Goal: Task Accomplishment & Management: Use online tool/utility

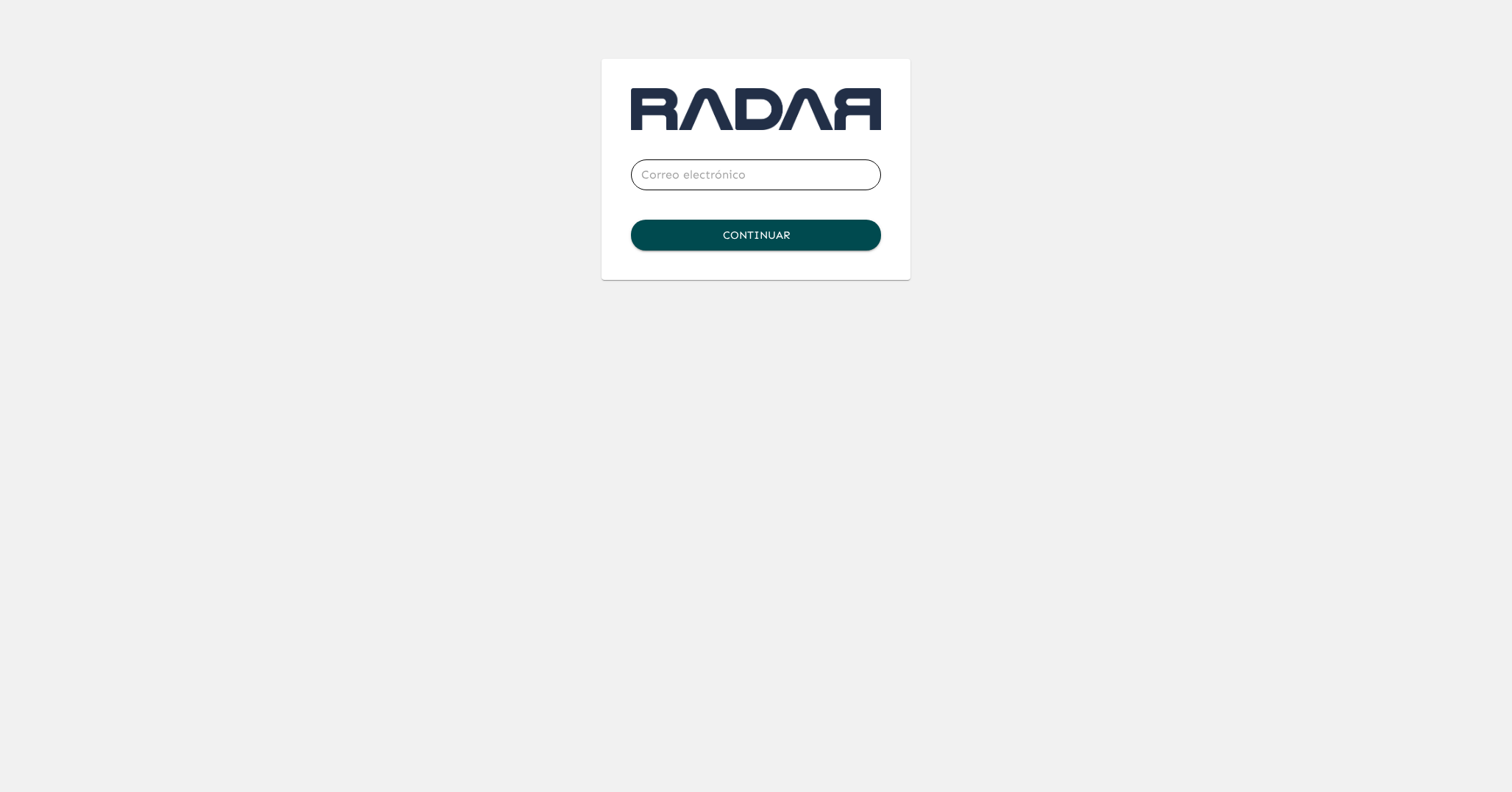
click at [658, 178] on input "email" at bounding box center [756, 175] width 250 height 41
type input "[PERSON_NAME][EMAIL_ADDRESS][DOMAIN_NAME]"
click button "Continuar" at bounding box center [756, 234] width 250 height 31
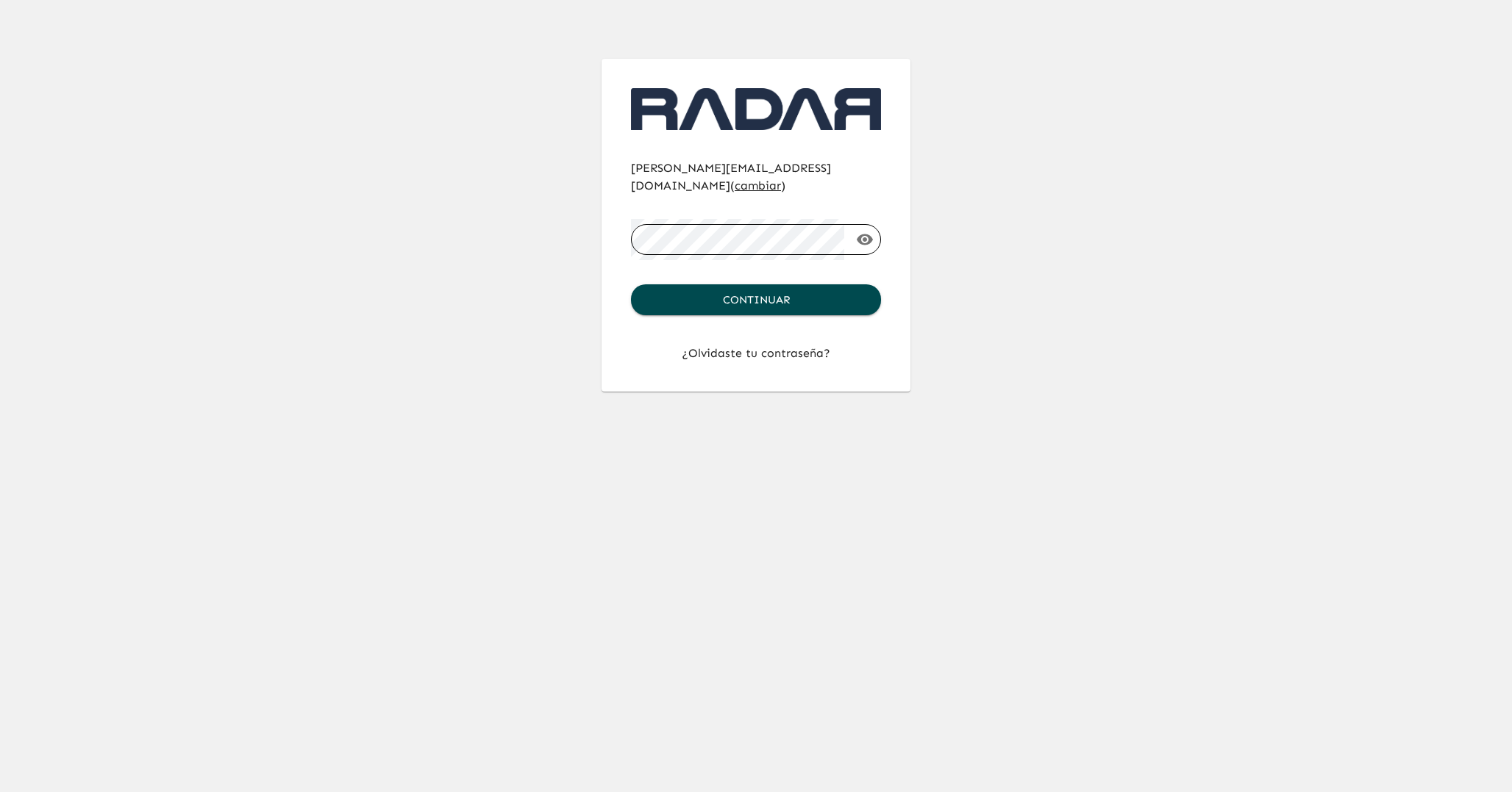
click at [631, 284] on button "Continuar" at bounding box center [756, 299] width 250 height 31
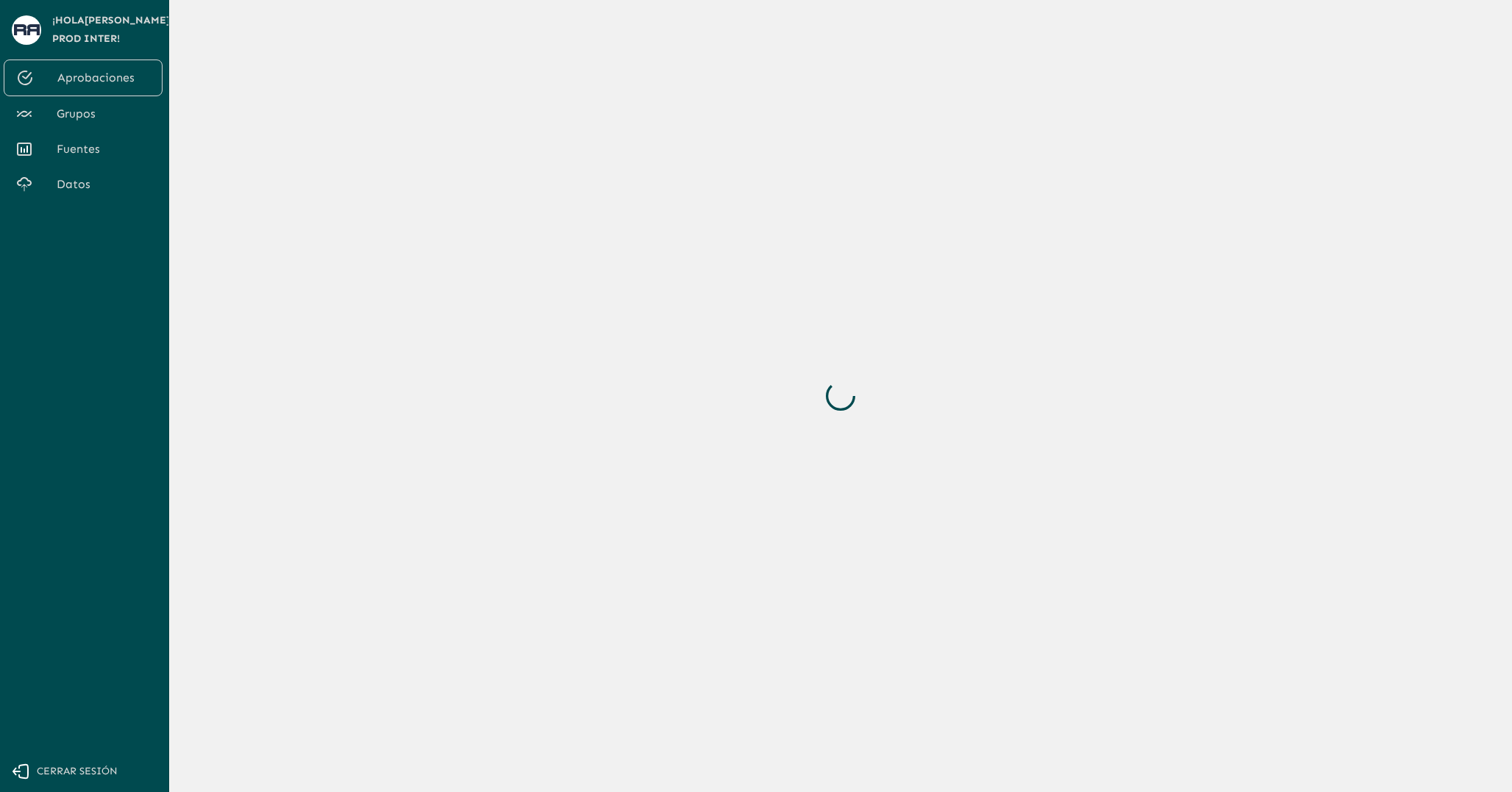
click at [67, 119] on span "Grupos" at bounding box center [103, 114] width 94 height 18
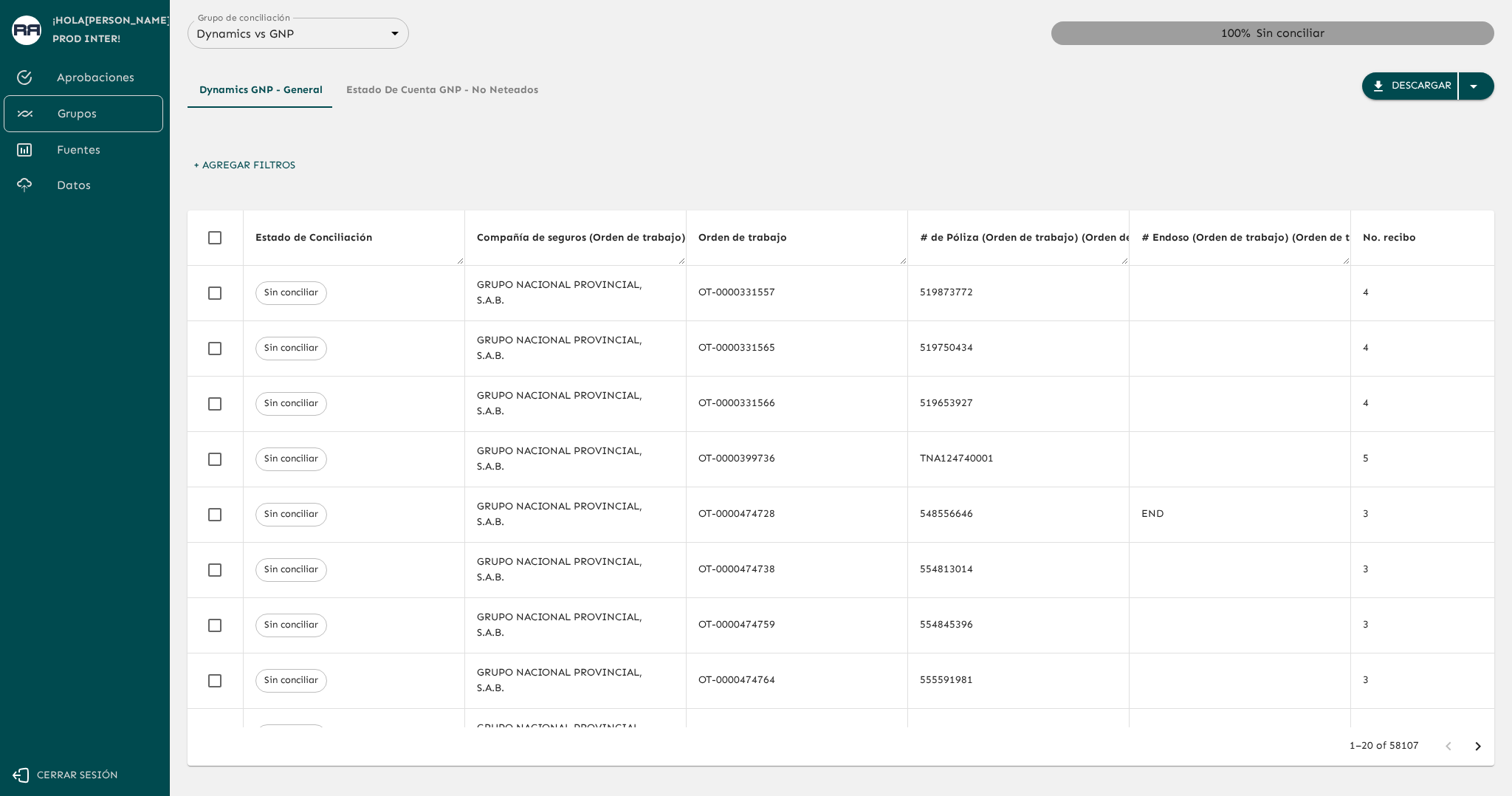
click at [295, 34] on body "Se están procesando los movimientos. Algunas acciones permanecerán deshabilitad…" at bounding box center [756, 398] width 1512 height 796
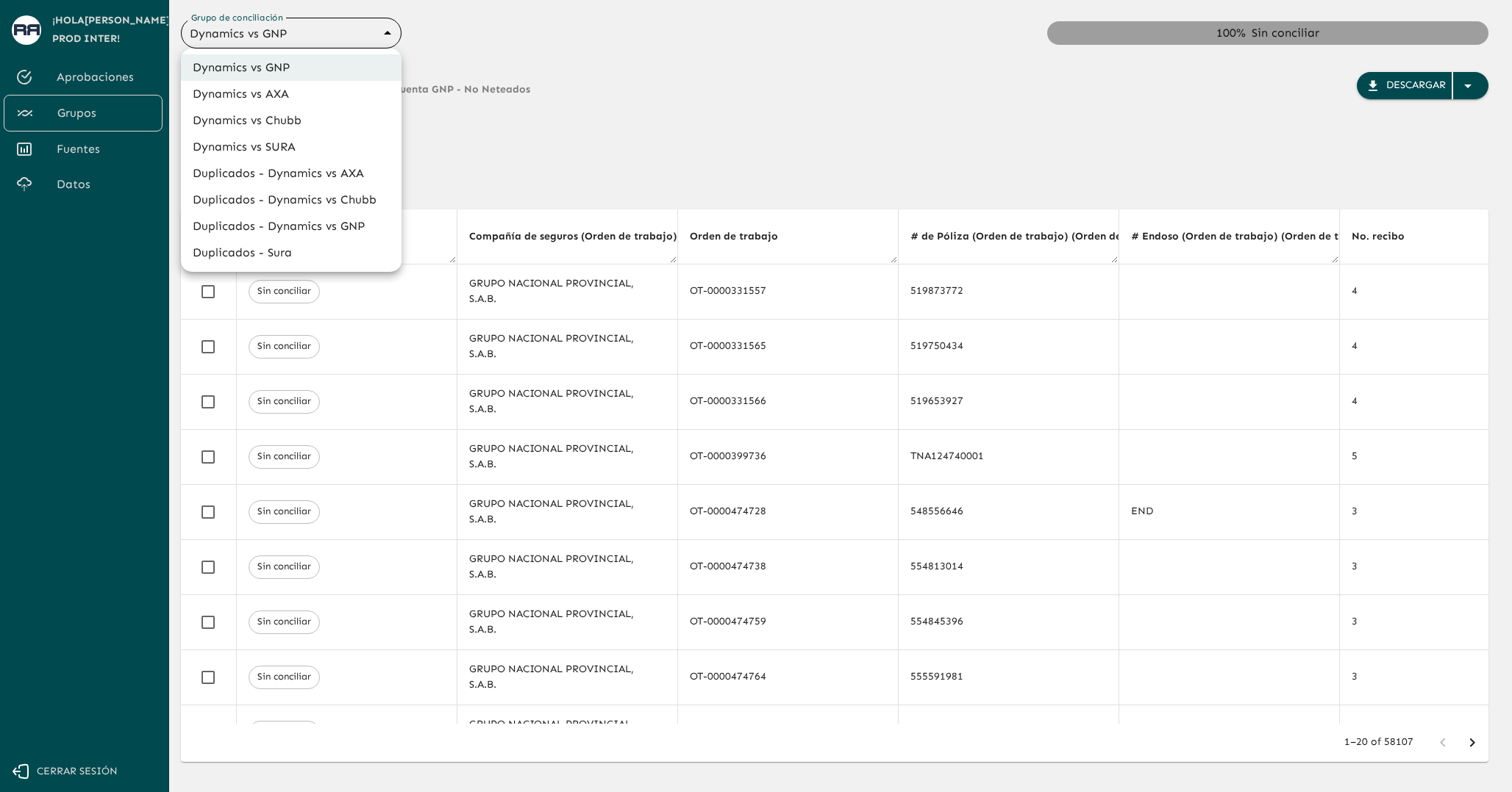
click at [315, 145] on li "Dynamics vs SURA" at bounding box center [291, 147] width 221 height 26
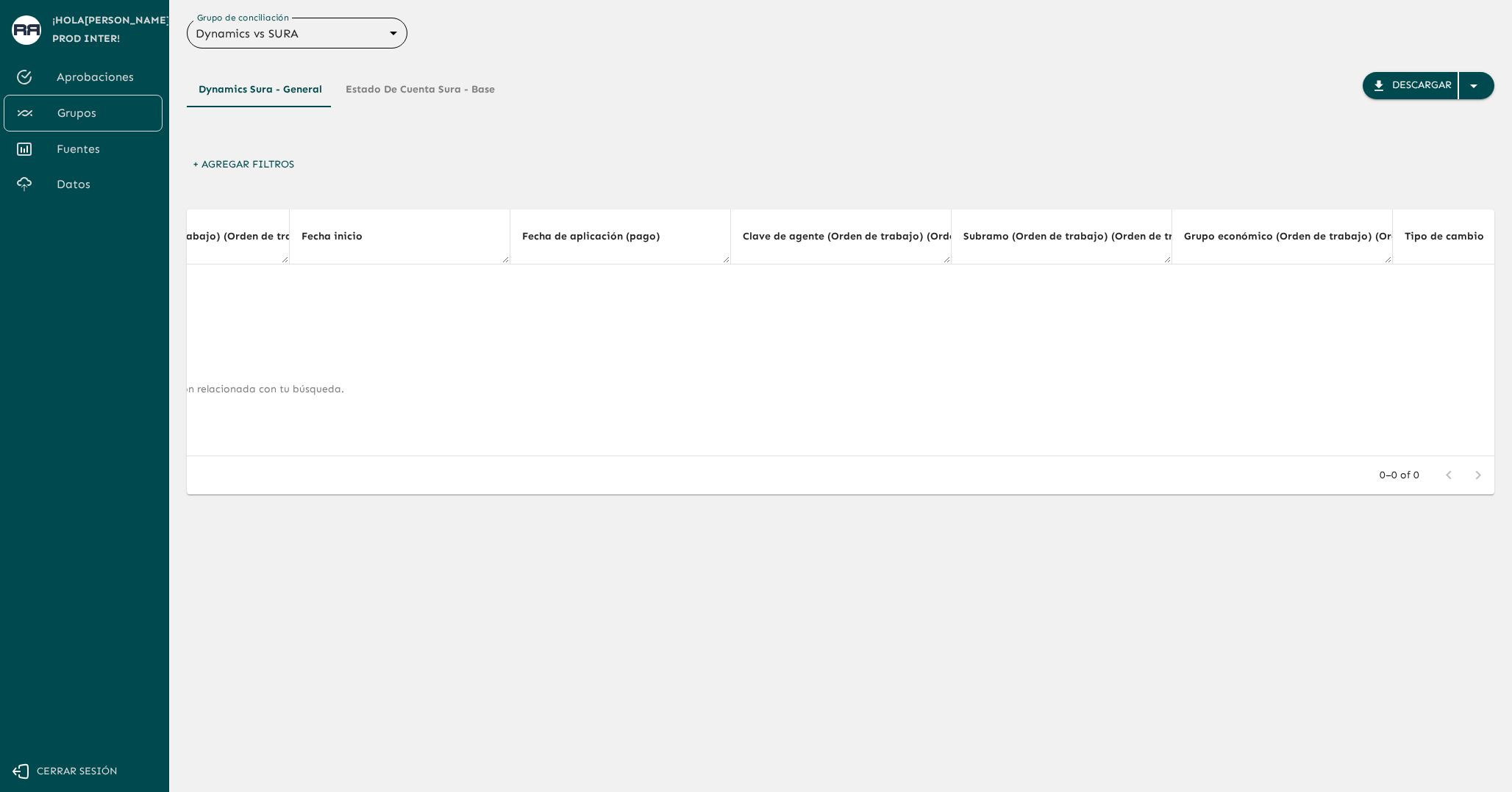
scroll to position [0, 4080]
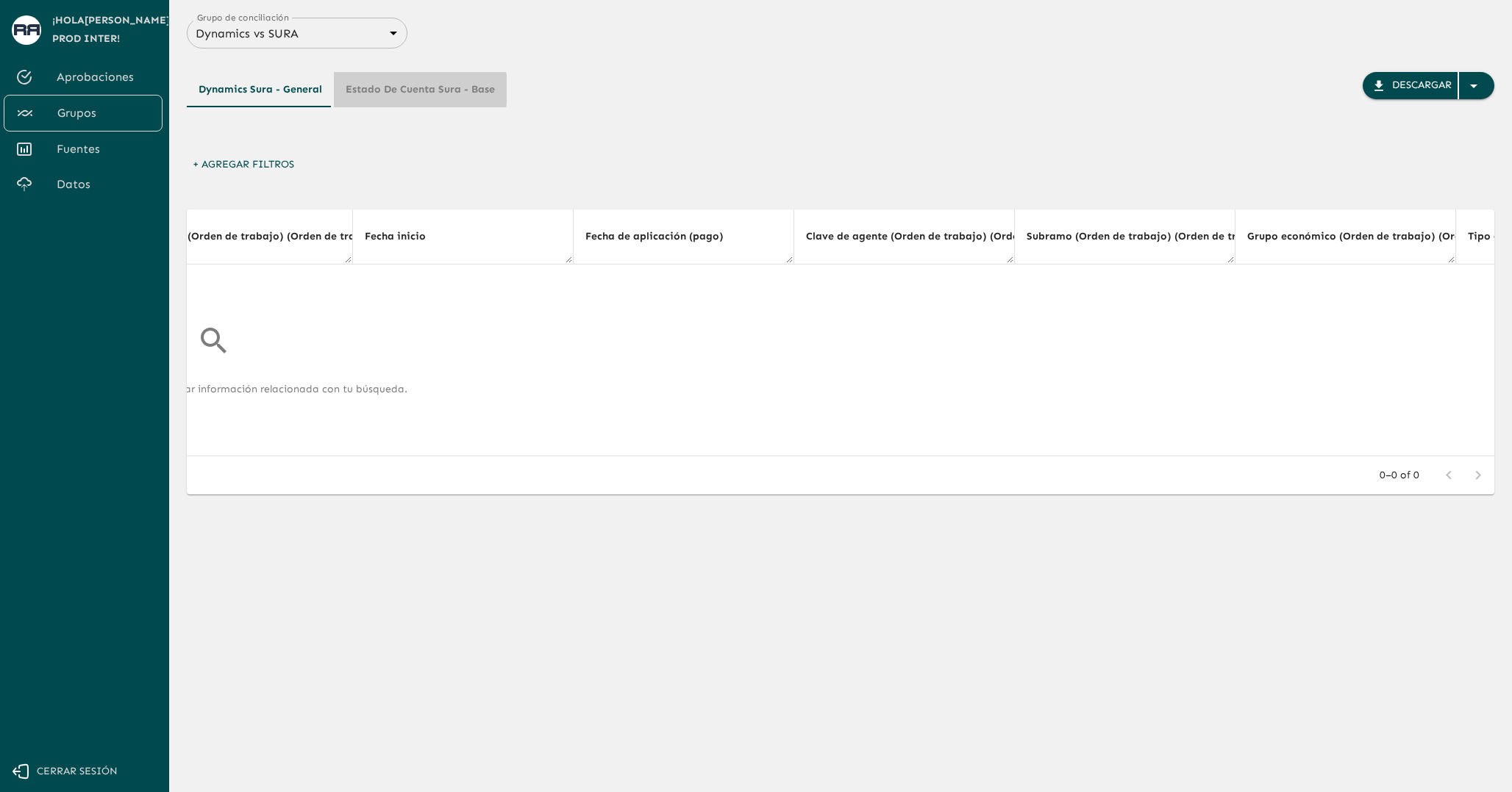
click at [380, 90] on button "Estado de Cuenta Sura - Base" at bounding box center [420, 90] width 173 height 35
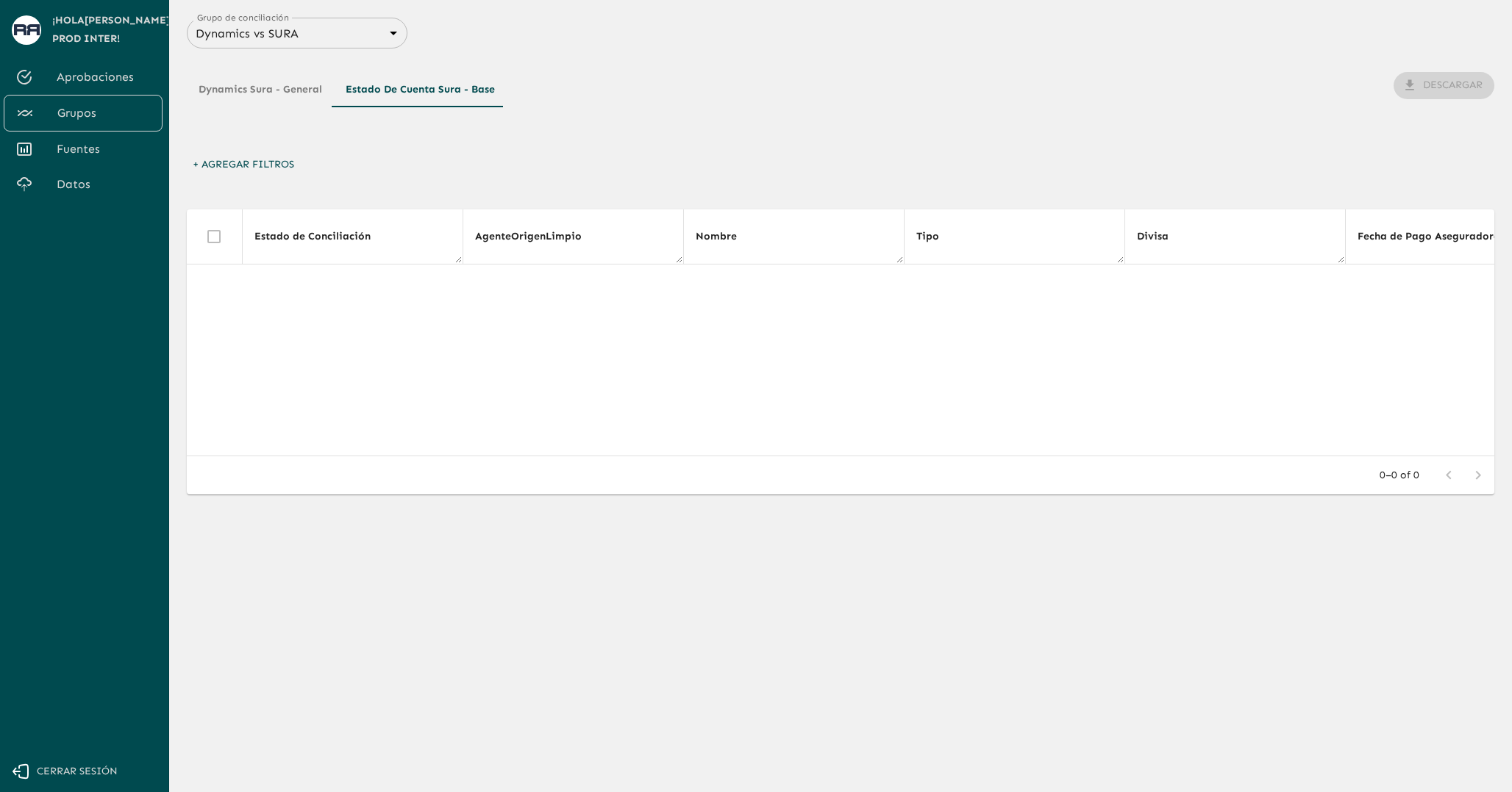
click at [322, 34] on body "Se están procesando los movimientos. Algunas acciones permanecerán deshabilitad…" at bounding box center [756, 396] width 1512 height 792
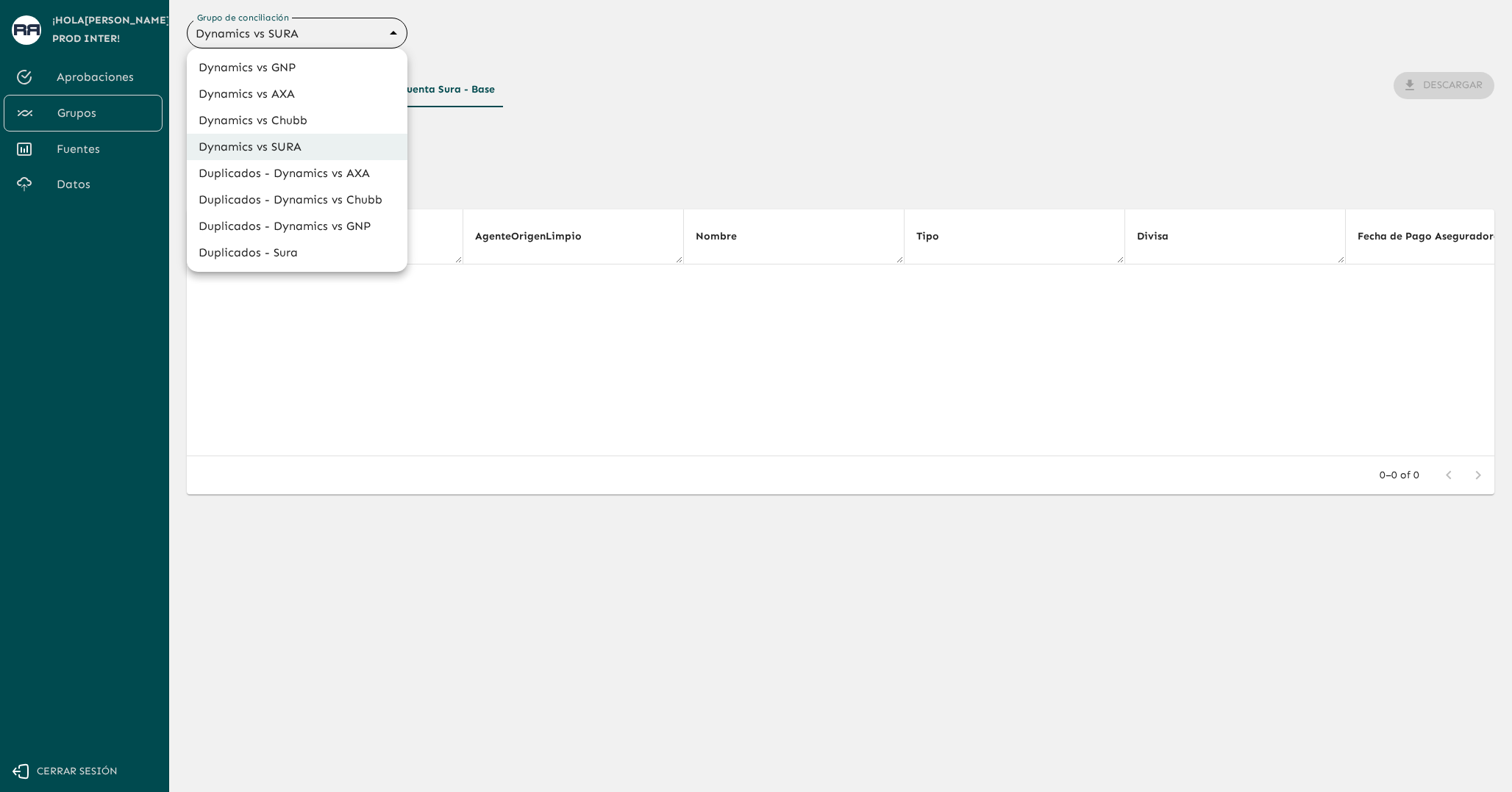
click at [626, 158] on div at bounding box center [756, 396] width 1512 height 792
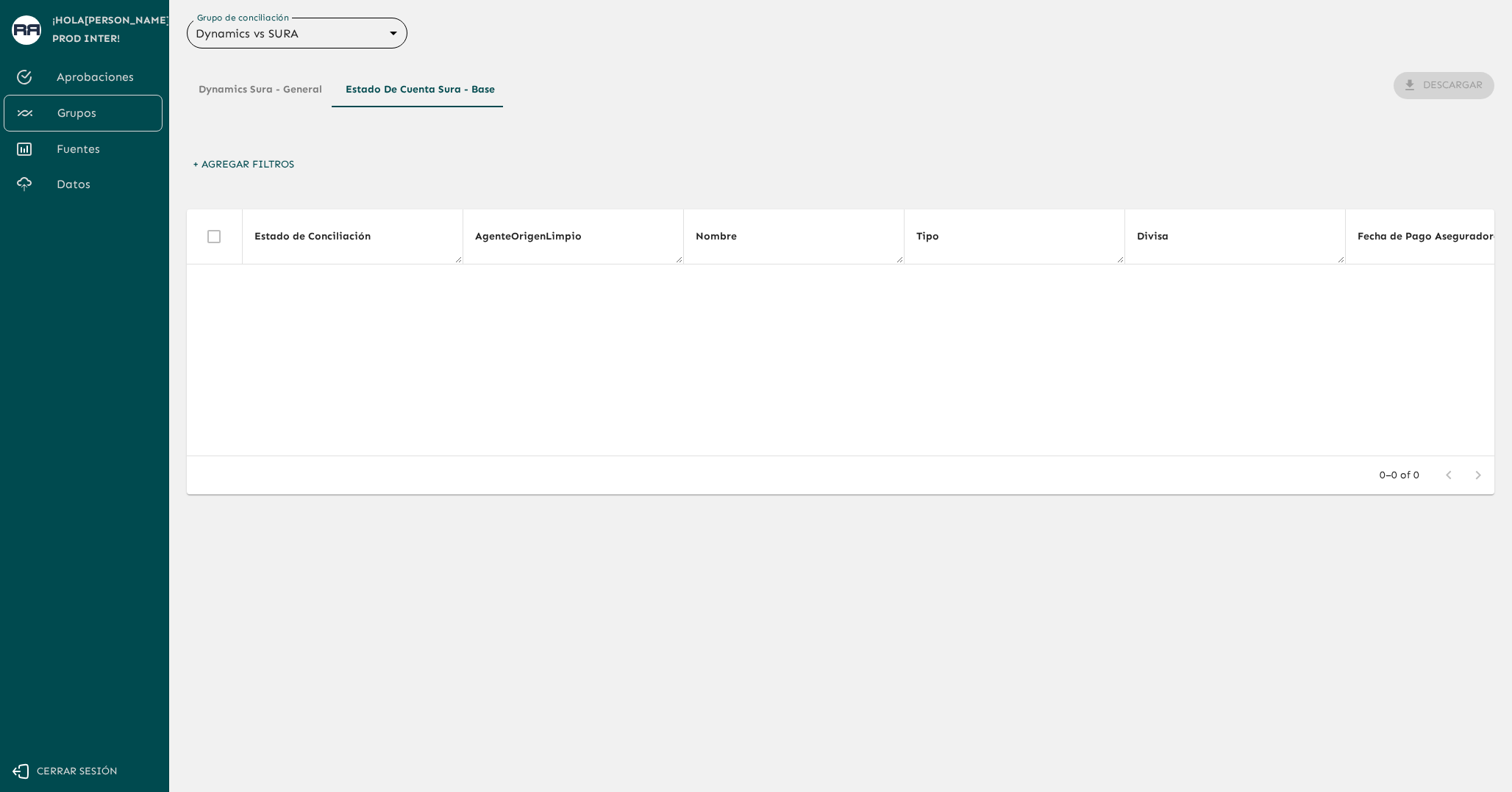
click at [257, 88] on button "Dynamics Sura - General" at bounding box center [260, 90] width 147 height 35
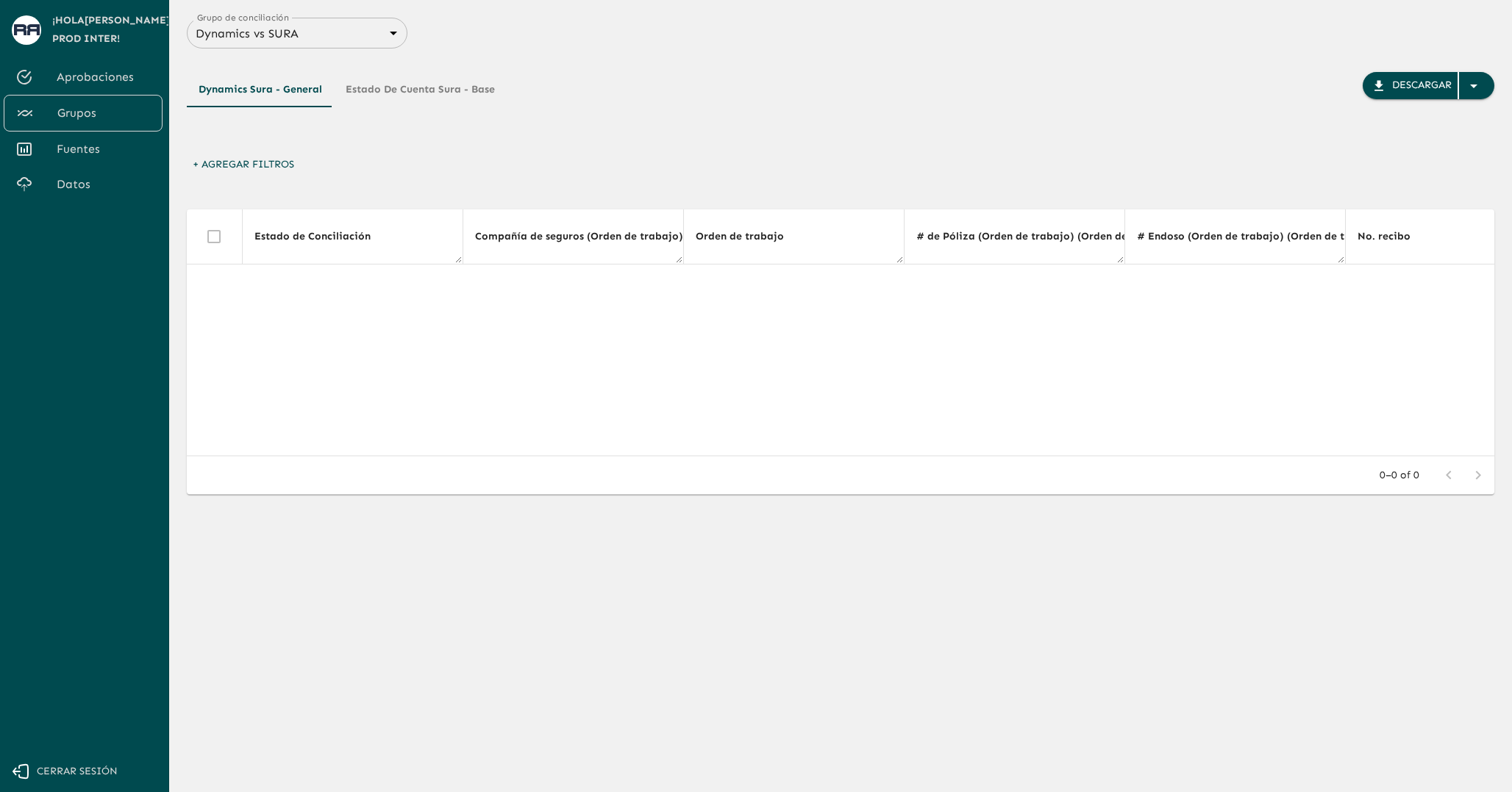
click at [1479, 101] on div "Dynamics Sura - General Estado de Cuenta Sura - Base Descargar" at bounding box center [841, 112] width 1307 height 79
click at [1478, 87] on icon "button" at bounding box center [1473, 86] width 18 height 18
click at [1038, 128] on div at bounding box center [756, 396] width 1512 height 792
click at [295, 140] on div "Dynamics Sura - General Estado de Cuenta Sura - Base" at bounding box center [347, 112] width 320 height 79
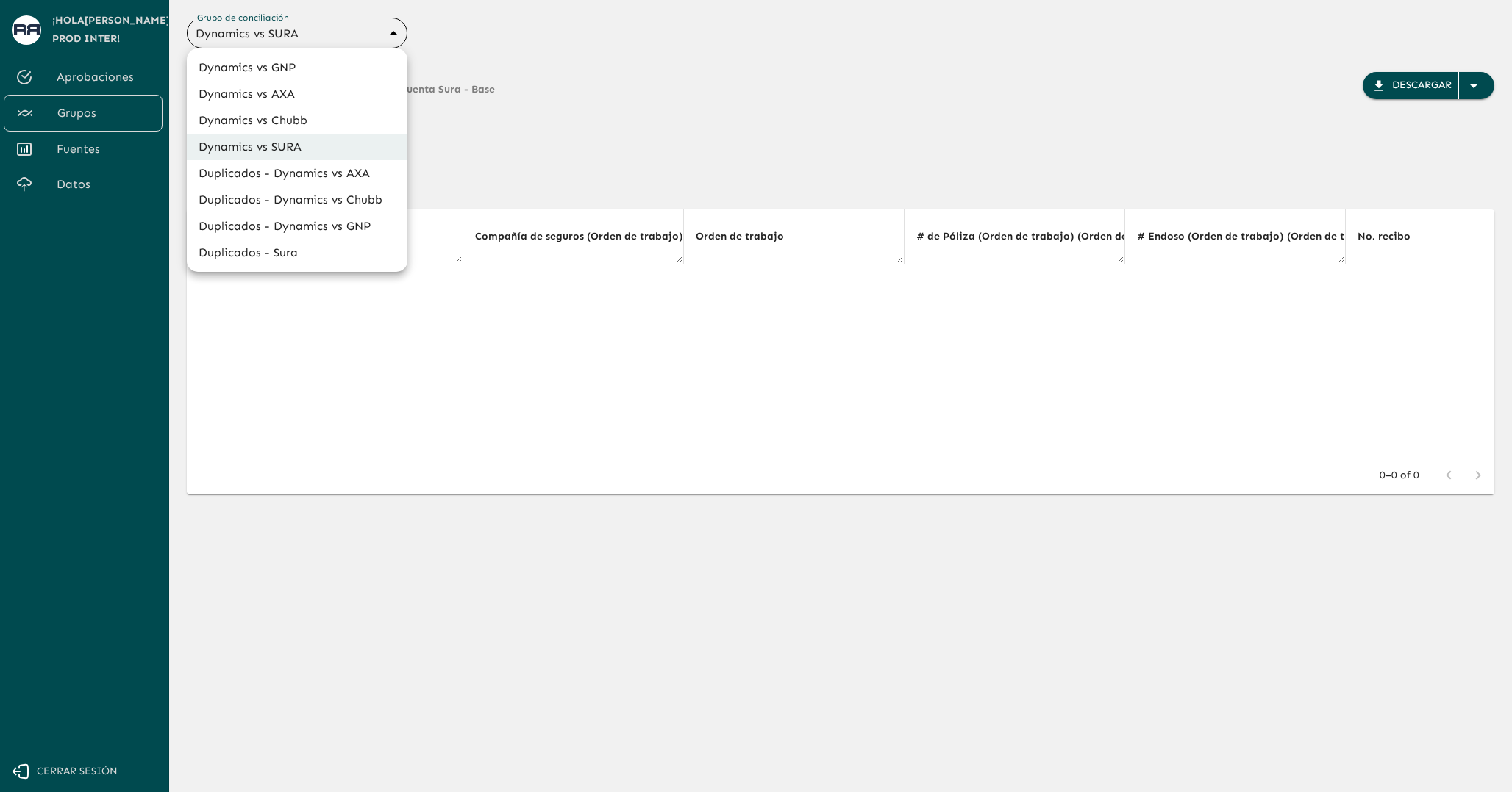
click at [228, 41] on body "Se están procesando los movimientos. Algunas acciones permanecerán deshabilitad…" at bounding box center [756, 396] width 1512 height 792
click at [255, 119] on li "Dynamics vs Chubb" at bounding box center [297, 120] width 221 height 26
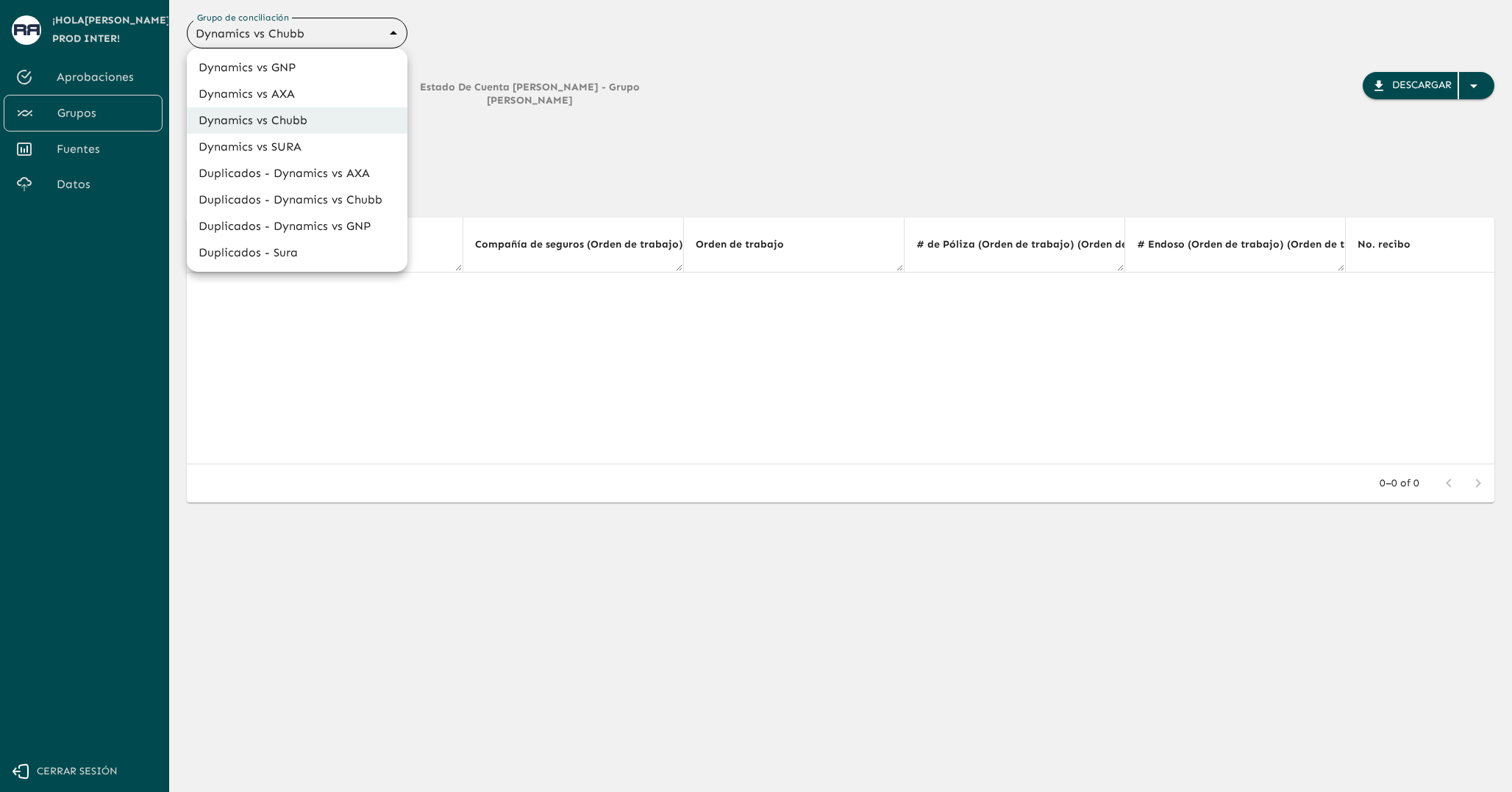
click at [286, 32] on body "Se están procesando los movimientos. Algunas acciones permanecerán deshabilitad…" at bounding box center [756, 396] width 1512 height 792
click at [301, 101] on li "Dynamics vs AXA" at bounding box center [297, 94] width 221 height 26
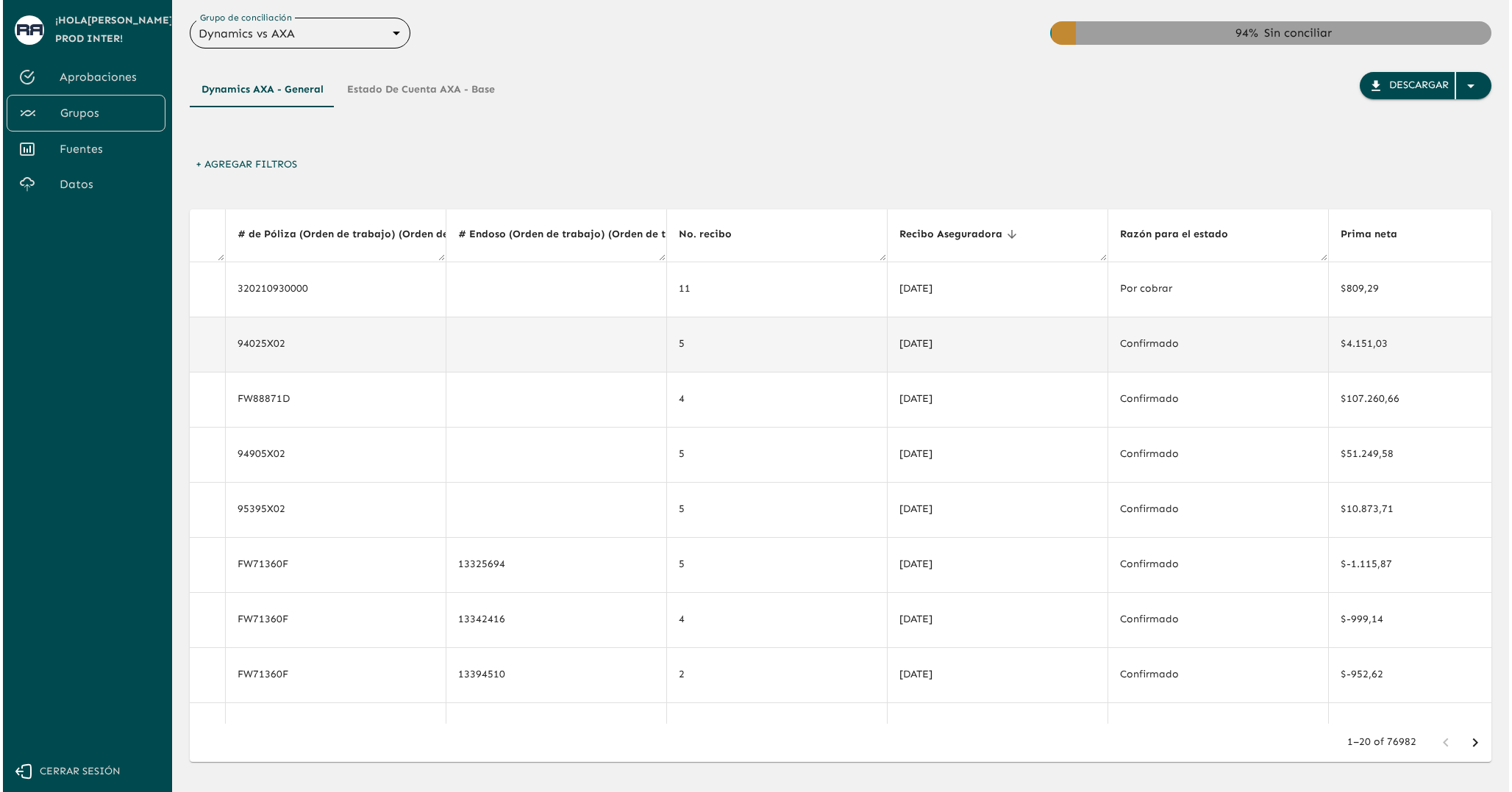
scroll to position [3, 713]
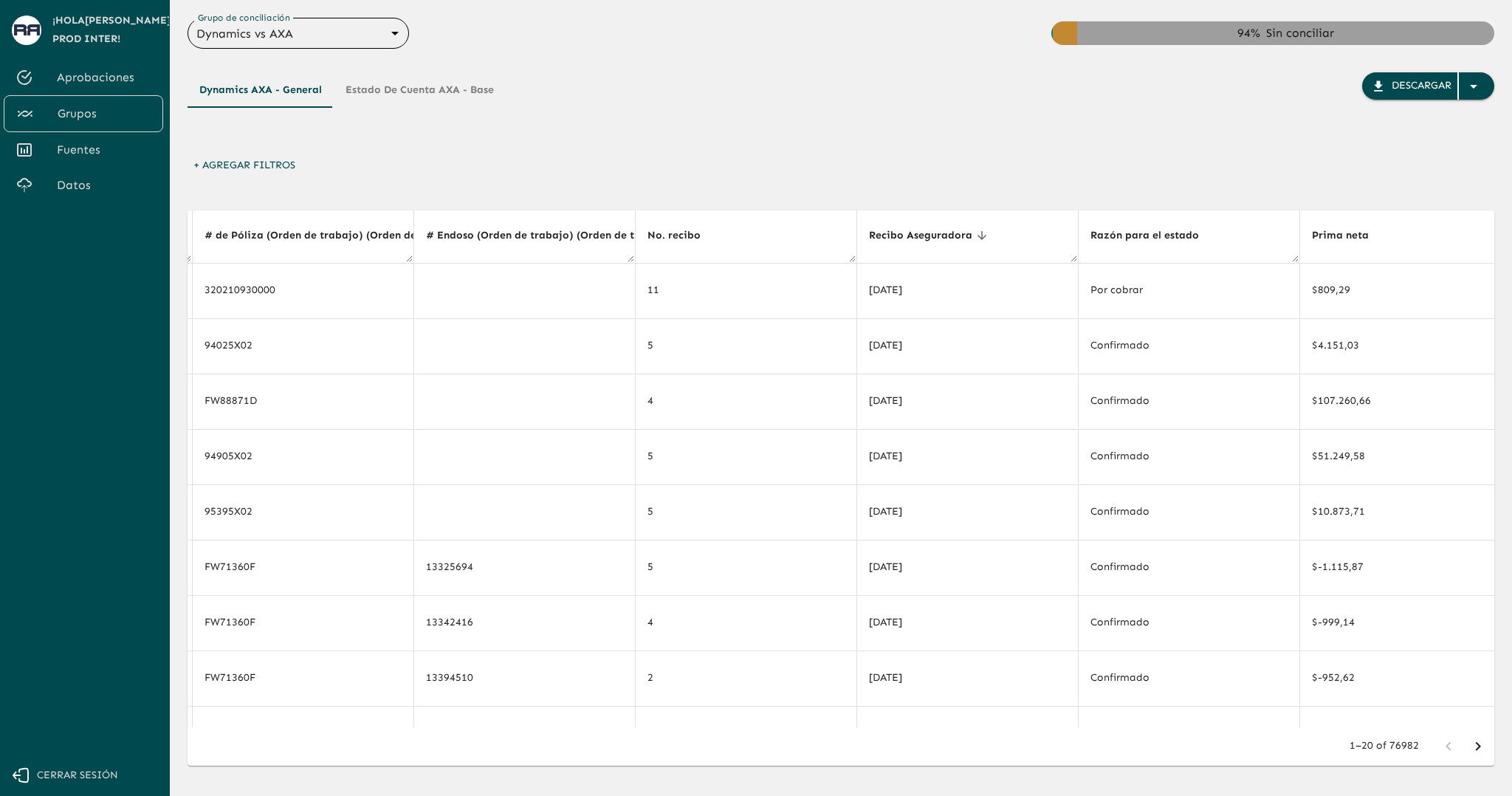
click at [749, 167] on div "+ Agregar Filtros" at bounding box center [841, 169] width 1306 height 34
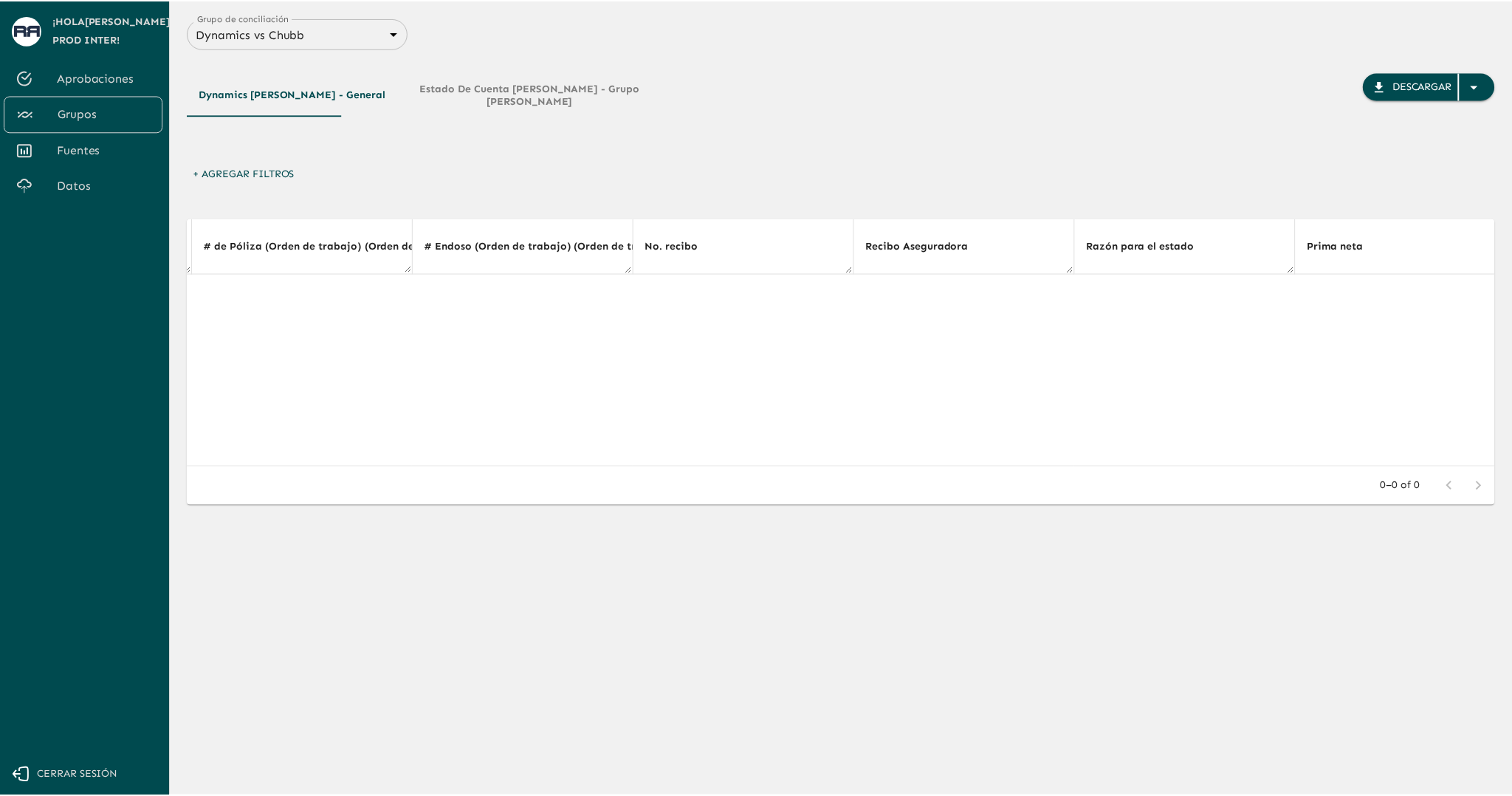
scroll to position [0, 715]
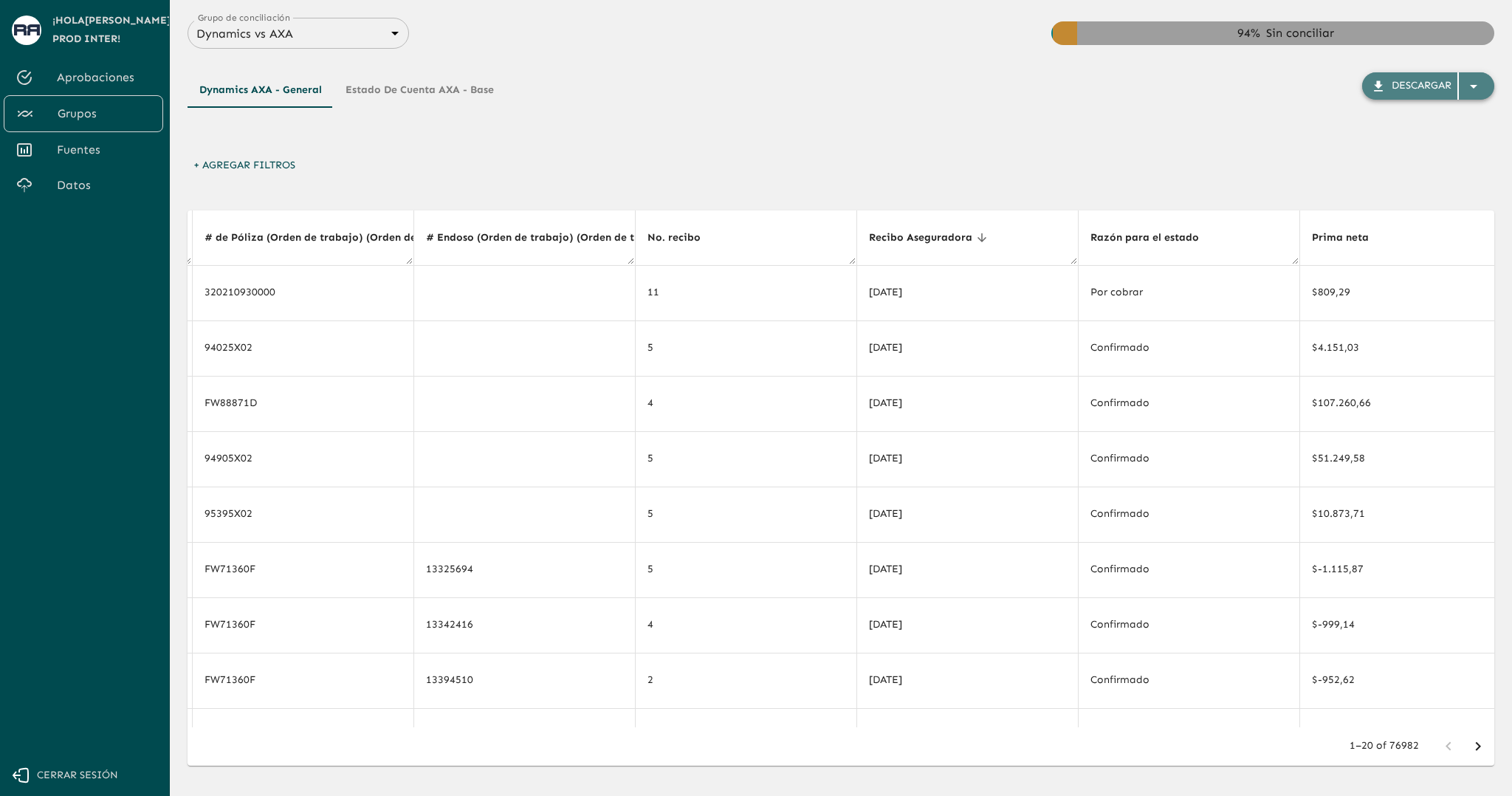
click at [1481, 83] on icon "button" at bounding box center [1473, 86] width 18 height 18
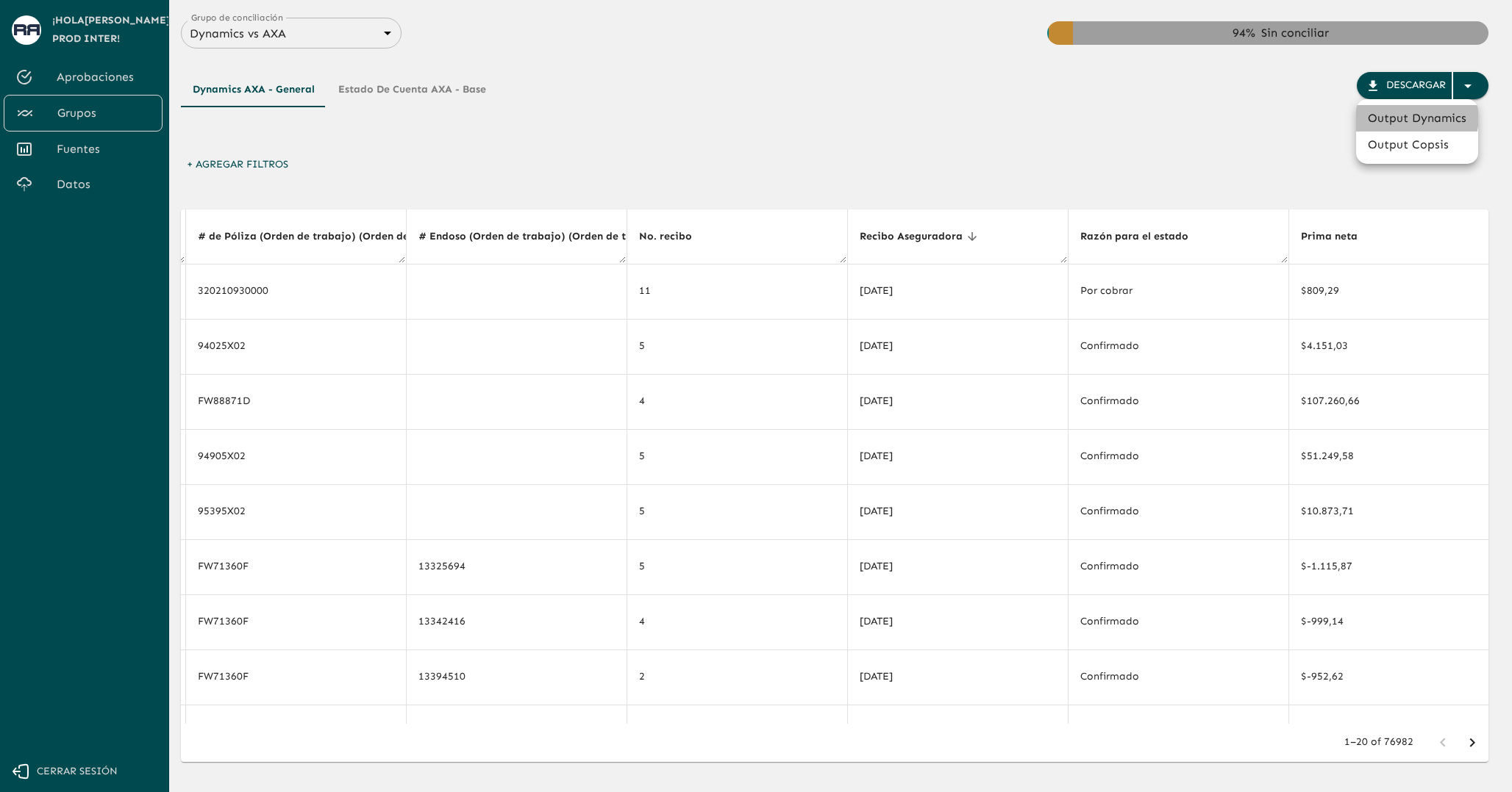
click at [1407, 116] on li "Output Dynamics" at bounding box center [1416, 119] width 122 height 26
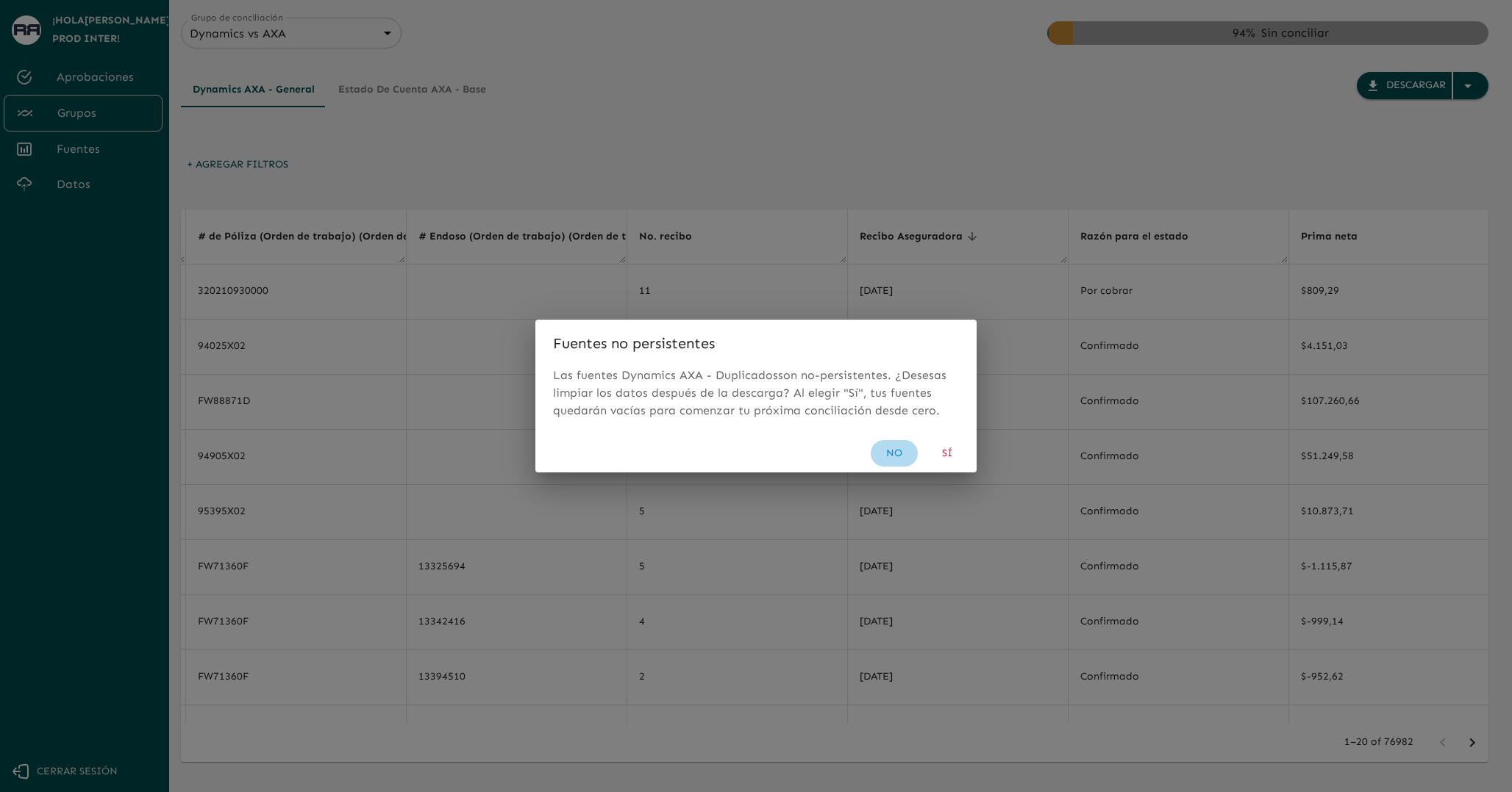
click at [899, 458] on button "No" at bounding box center [894, 453] width 47 height 27
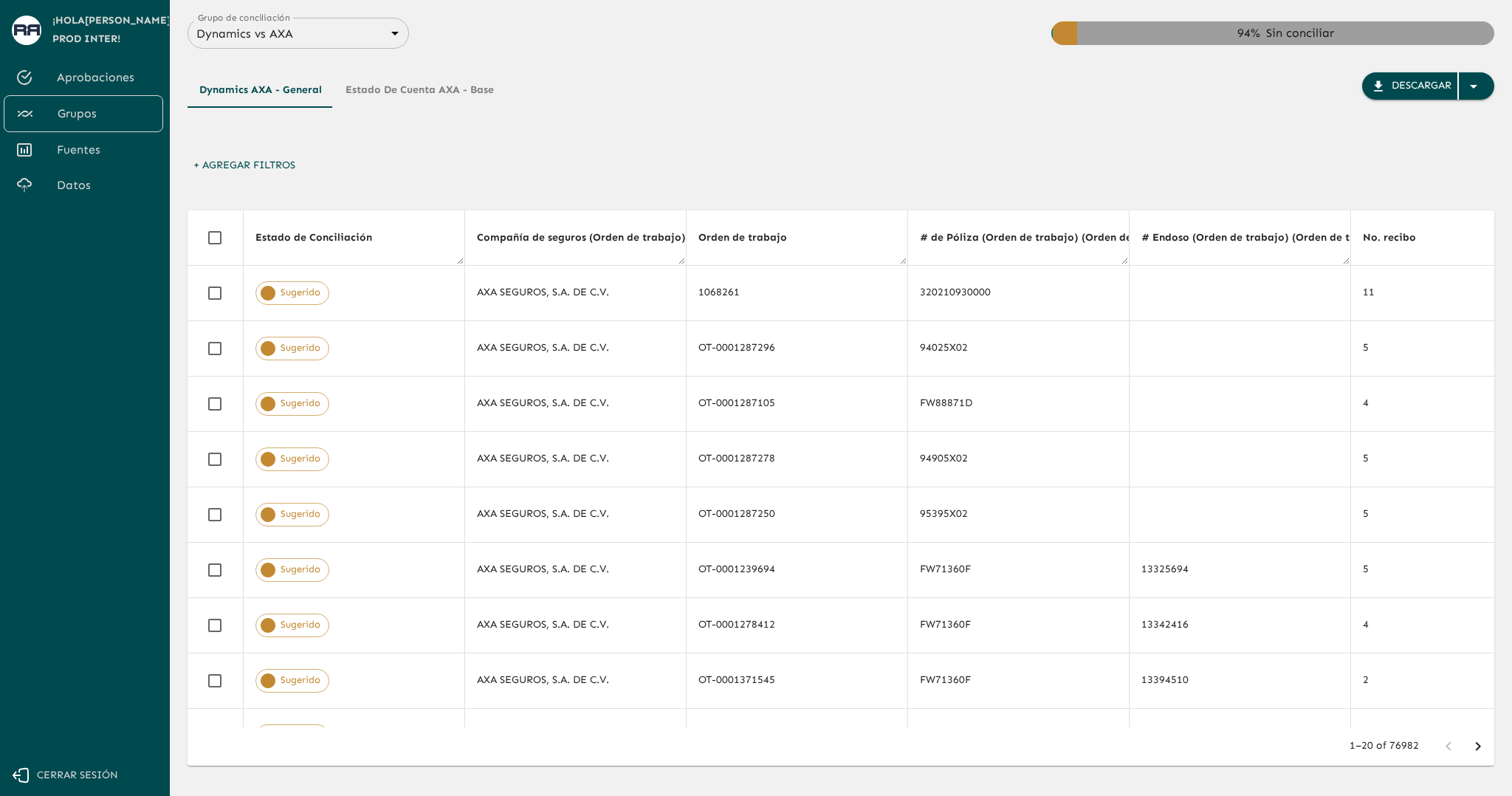
click at [241, 168] on button "+ Agregar Filtros" at bounding box center [244, 165] width 114 height 27
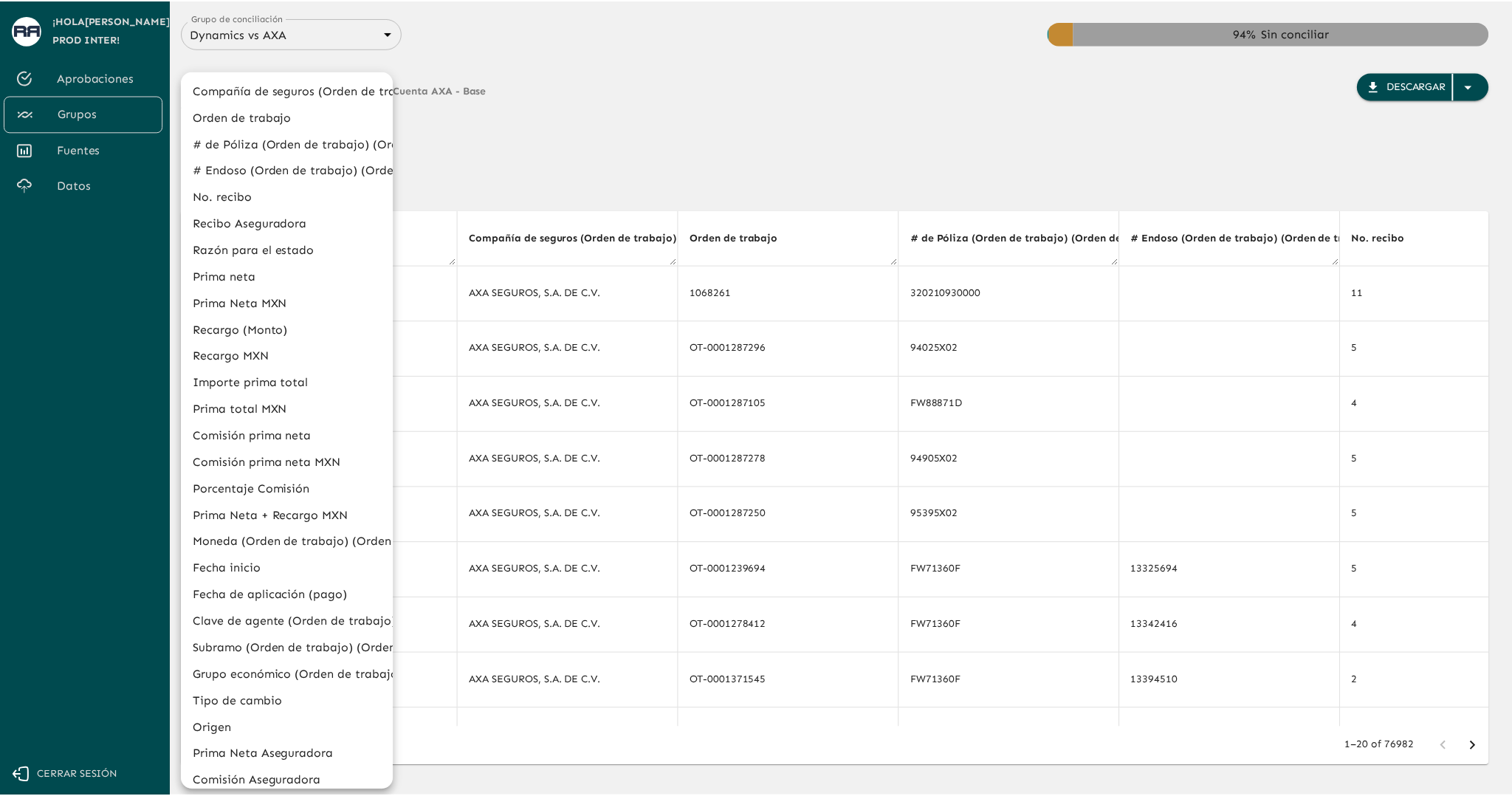
scroll to position [276, 0]
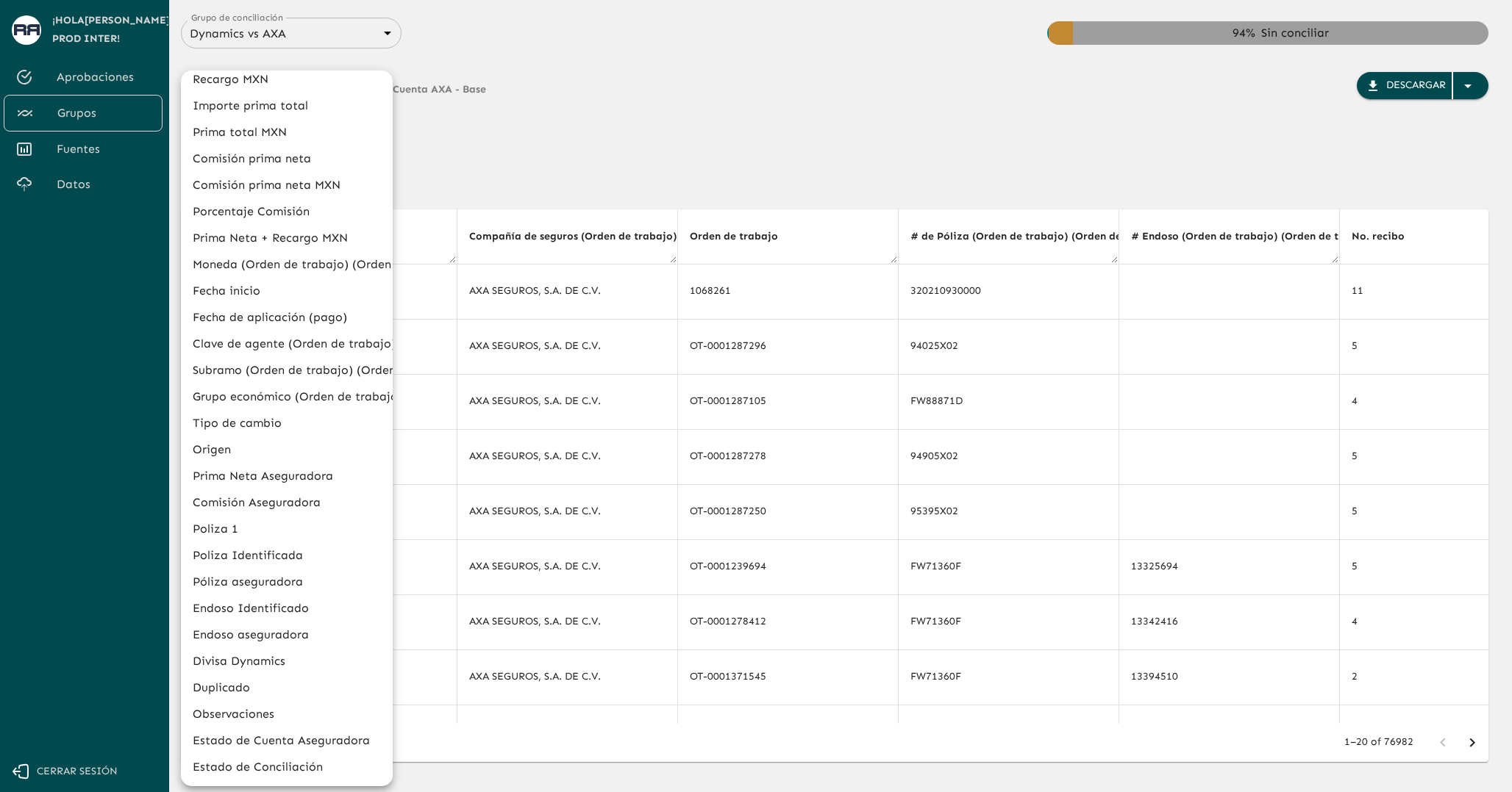
click at [271, 769] on li "Estado de Conciliación" at bounding box center [286, 767] width 212 height 26
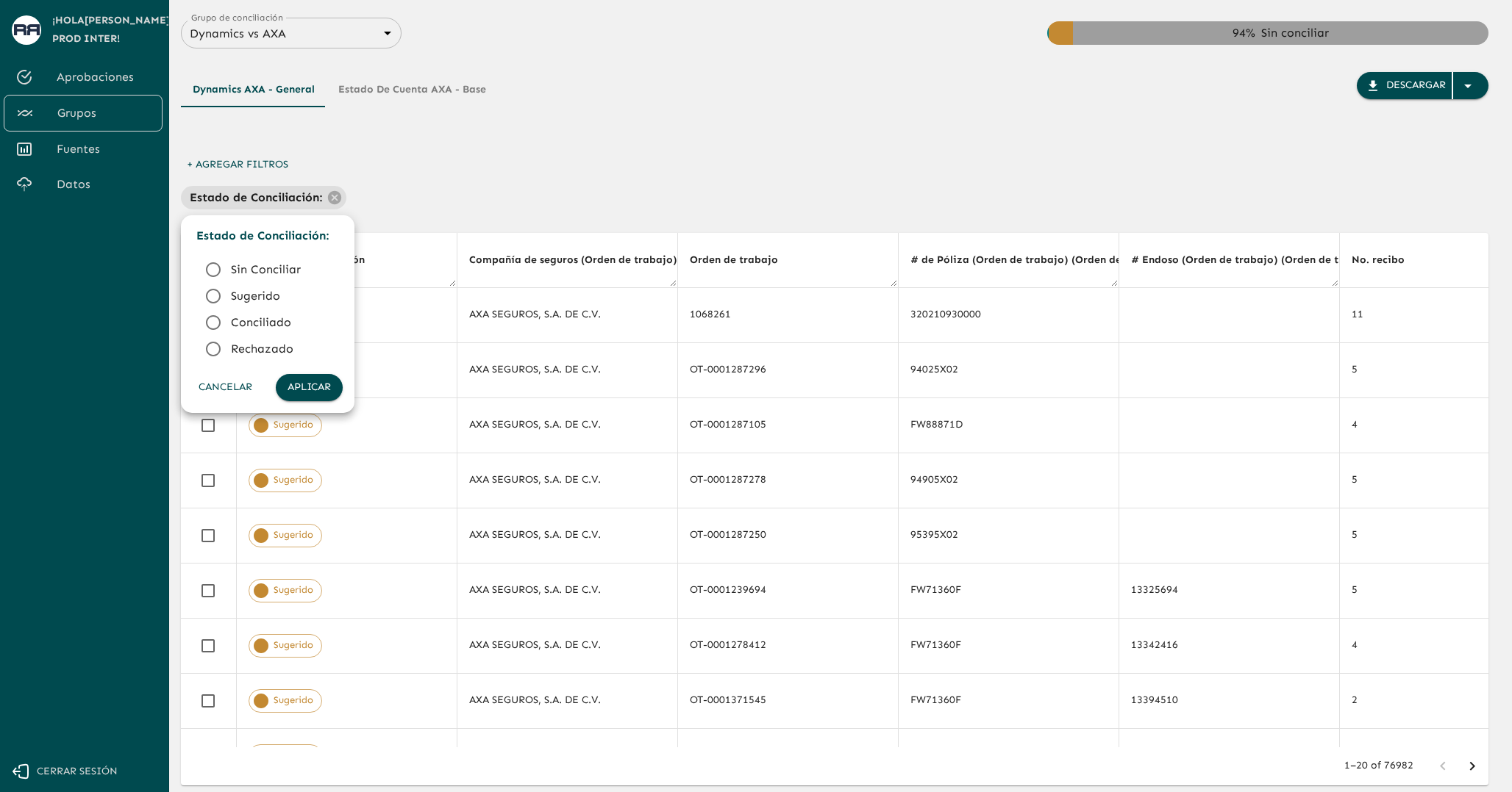
click at [242, 324] on span "Conciliado" at bounding box center [281, 322] width 100 height 18
click at [336, 387] on button "Aplicar" at bounding box center [309, 387] width 67 height 27
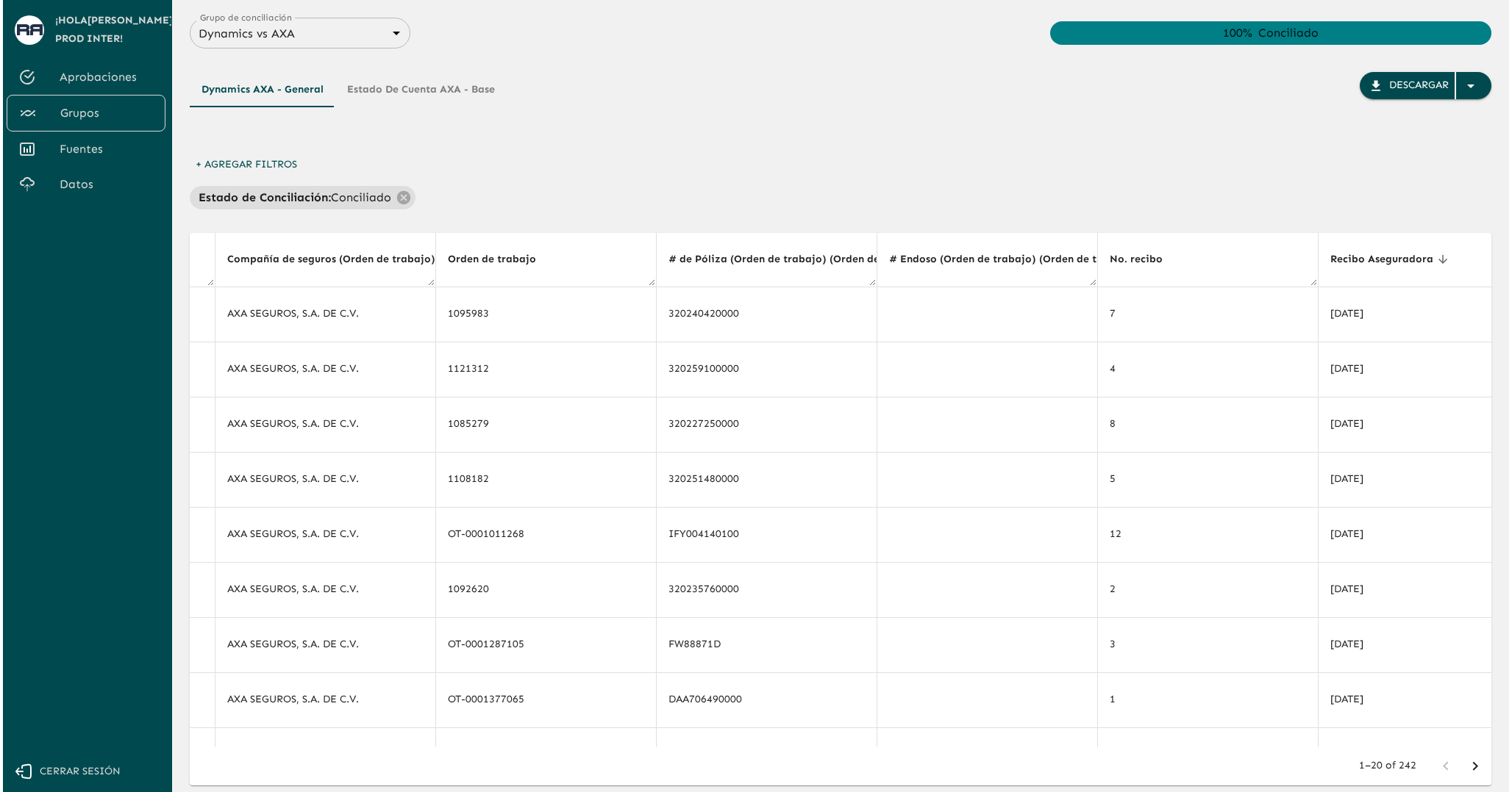
scroll to position [1, 0]
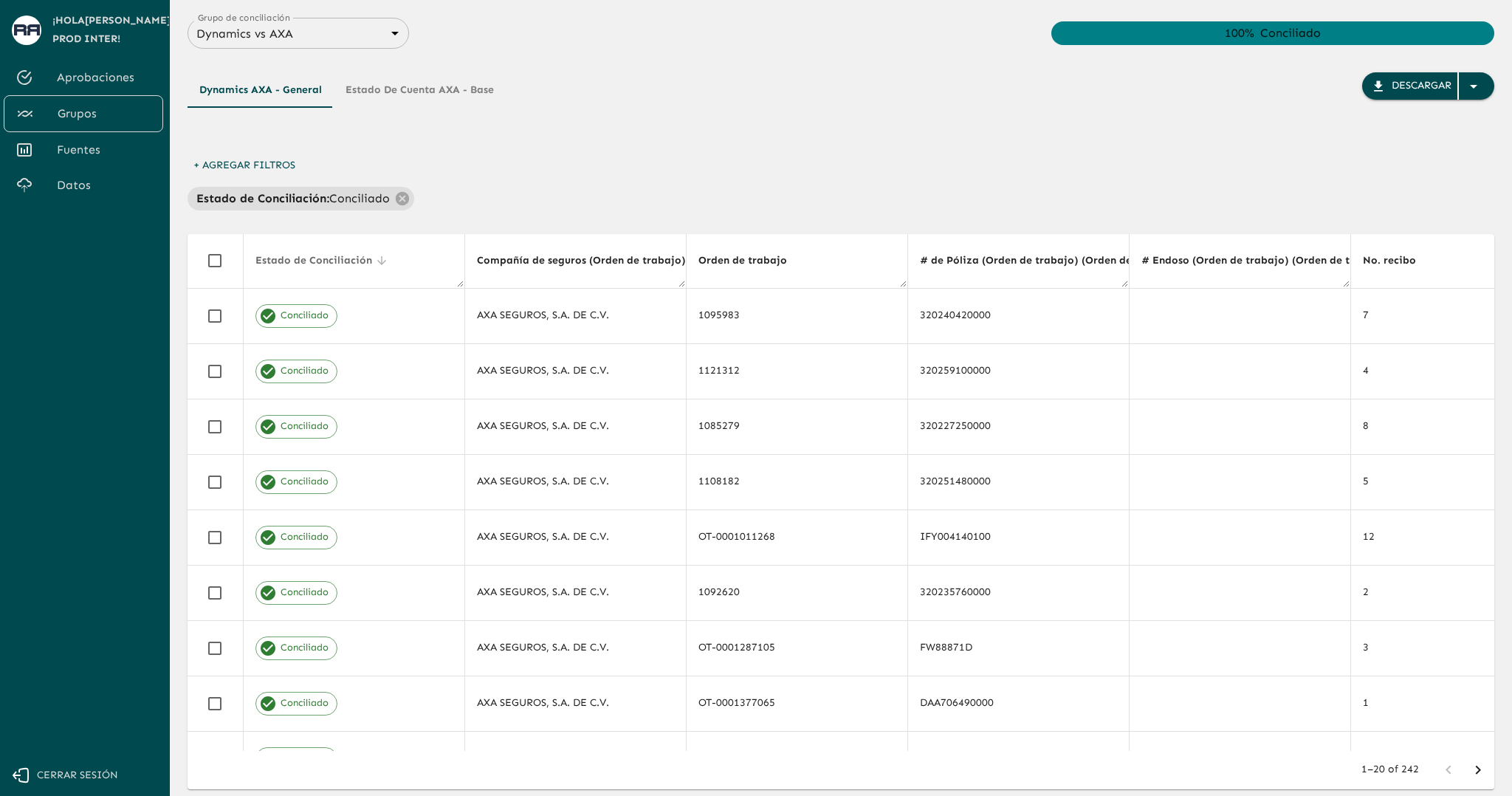
click at [375, 258] on icon at bounding box center [381, 260] width 13 height 13
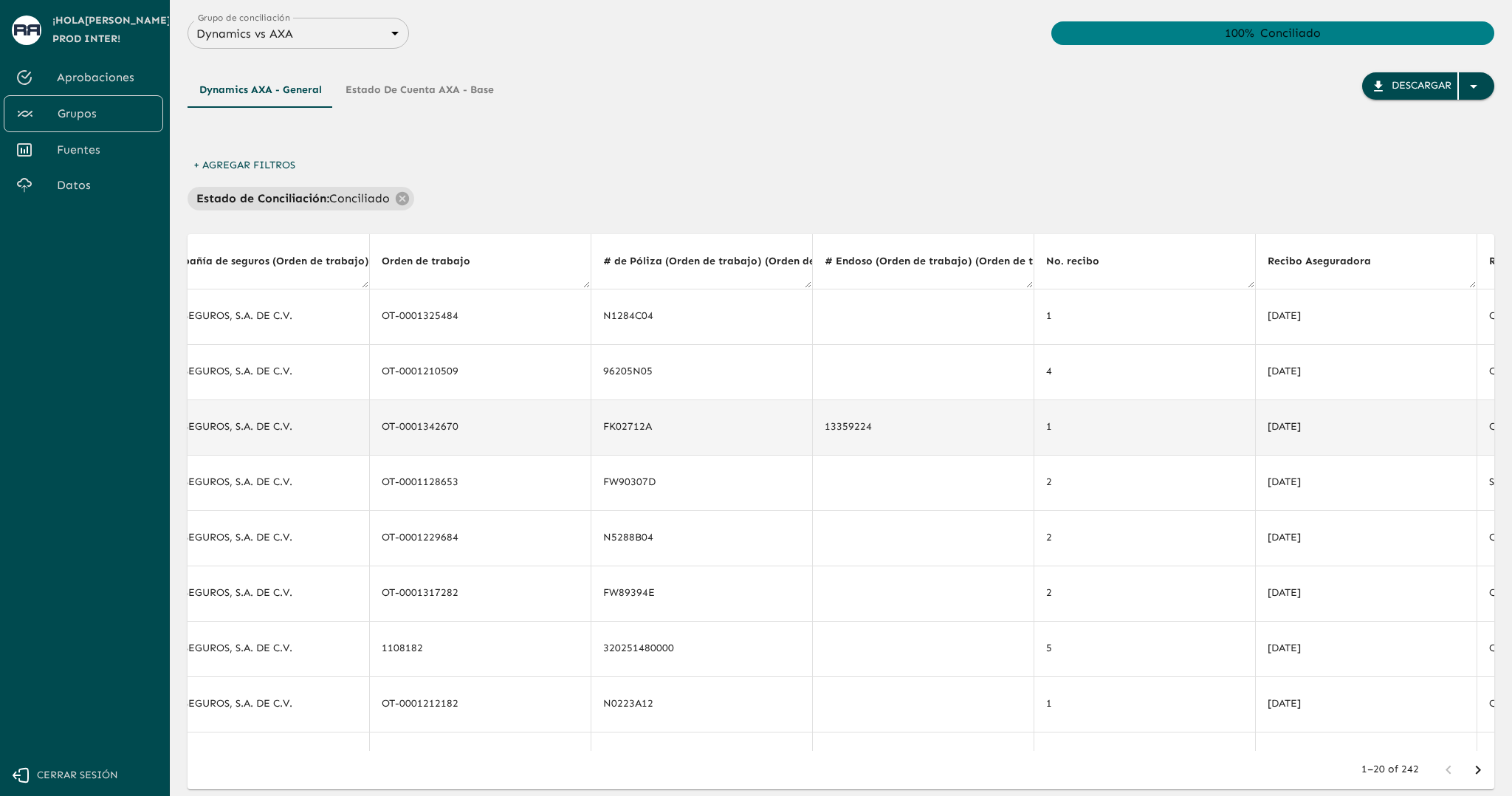
scroll to position [0, 0]
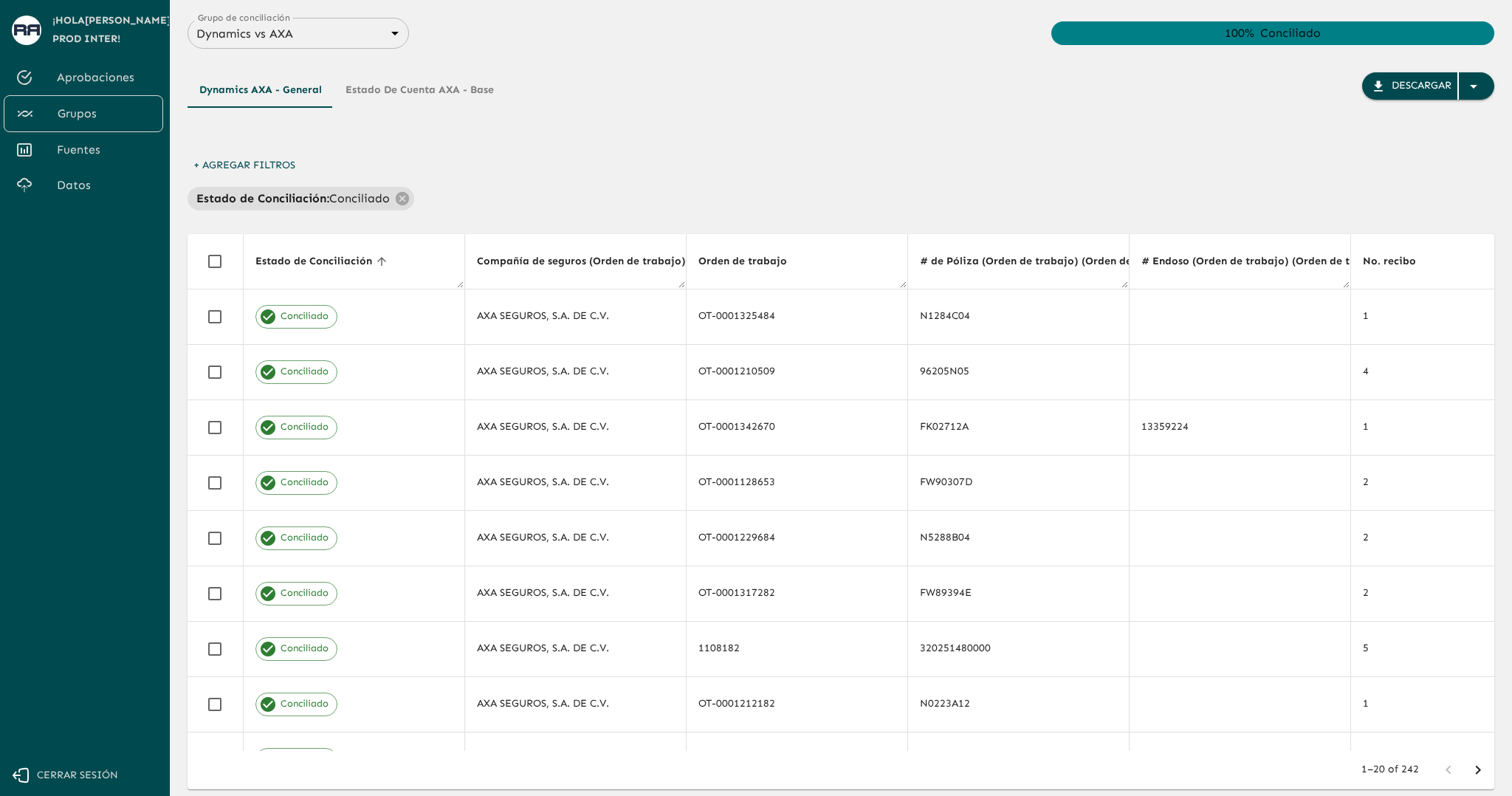
click at [375, 257] on icon at bounding box center [381, 261] width 13 height 13
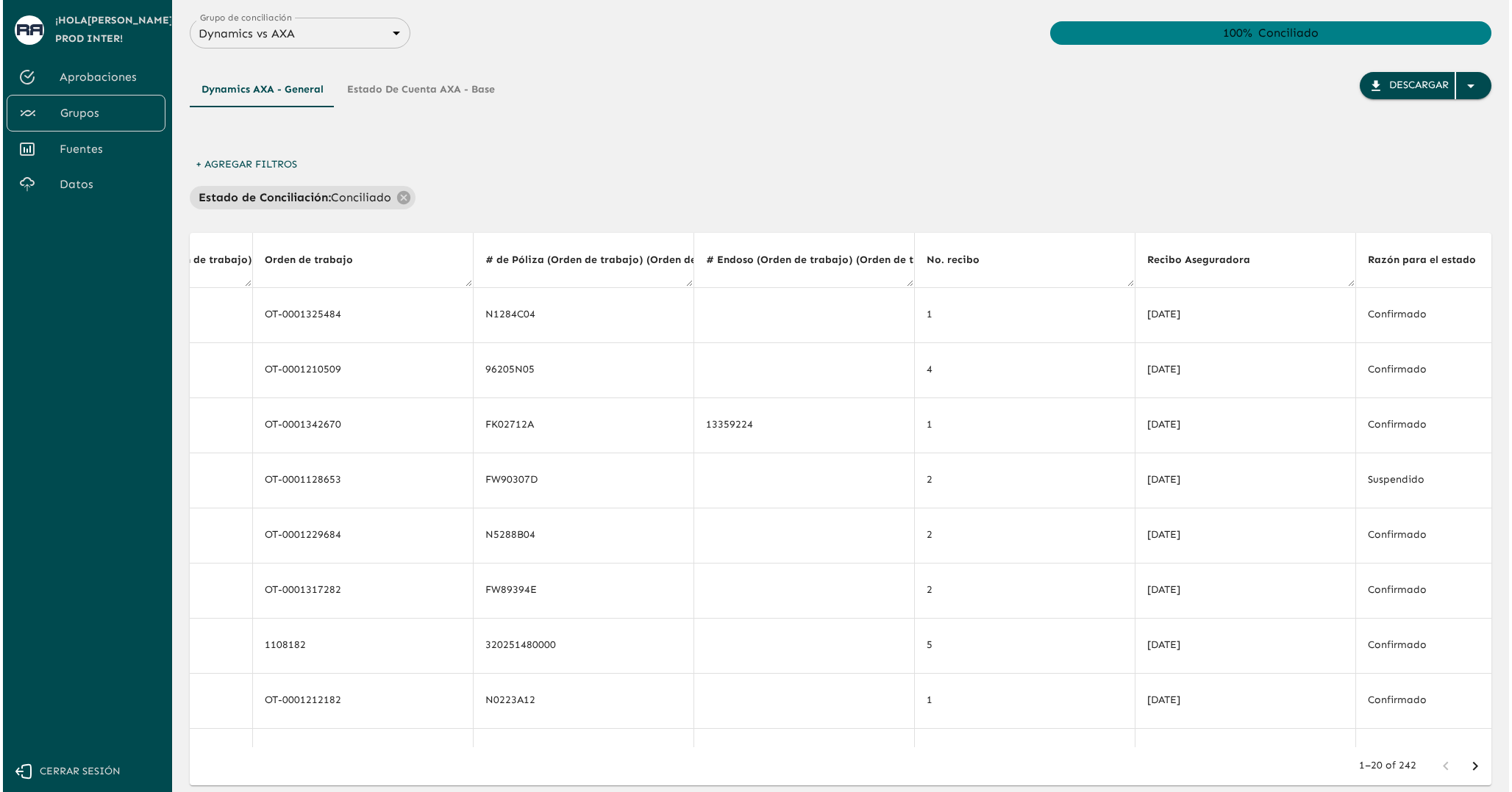
scroll to position [0, 445]
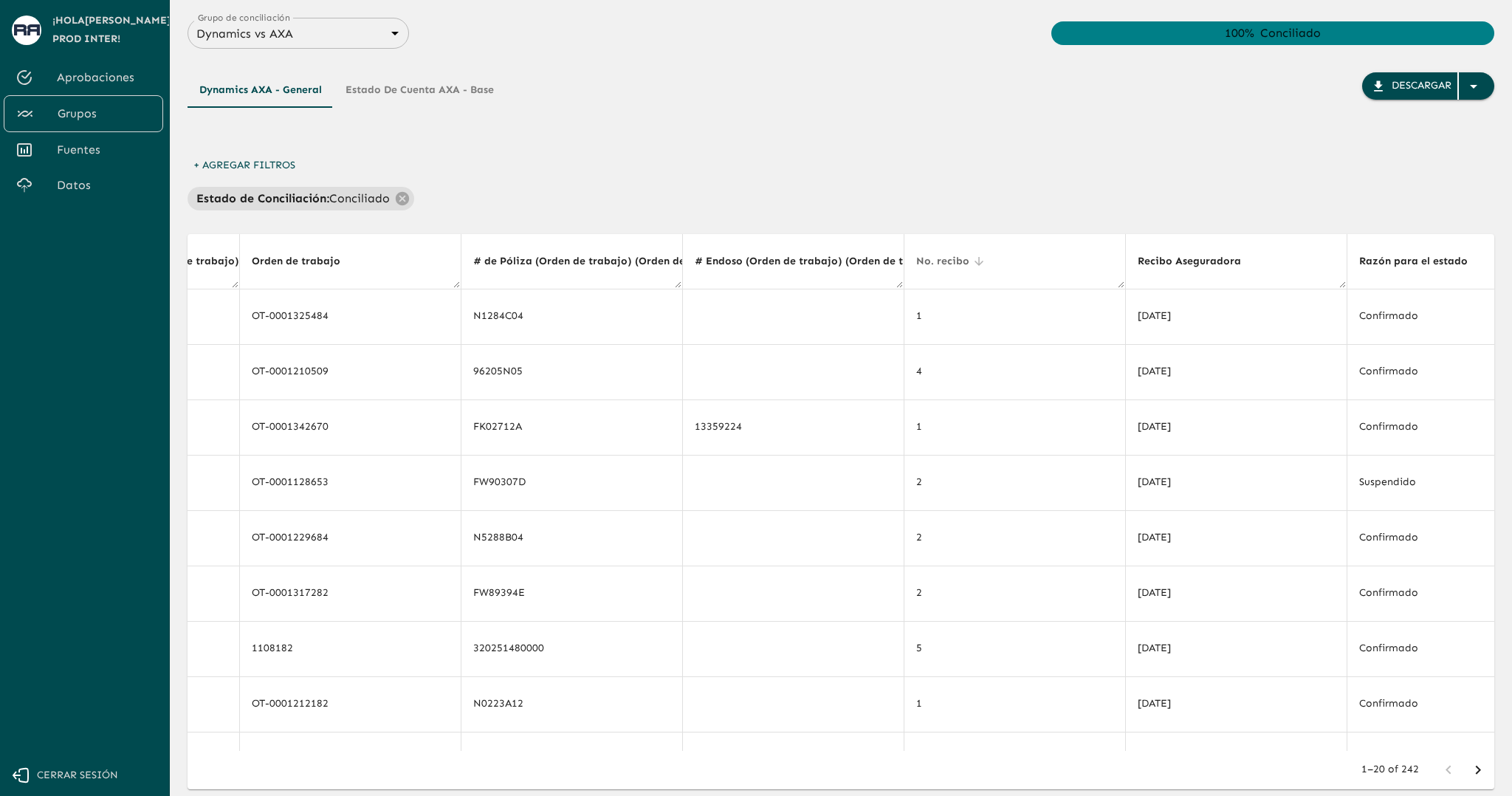
click at [972, 260] on icon at bounding box center [978, 261] width 13 height 13
click at [249, 42] on body "Se están procesando los movimientos. Algunas acciones permanecerán deshabilitad…" at bounding box center [756, 398] width 1512 height 796
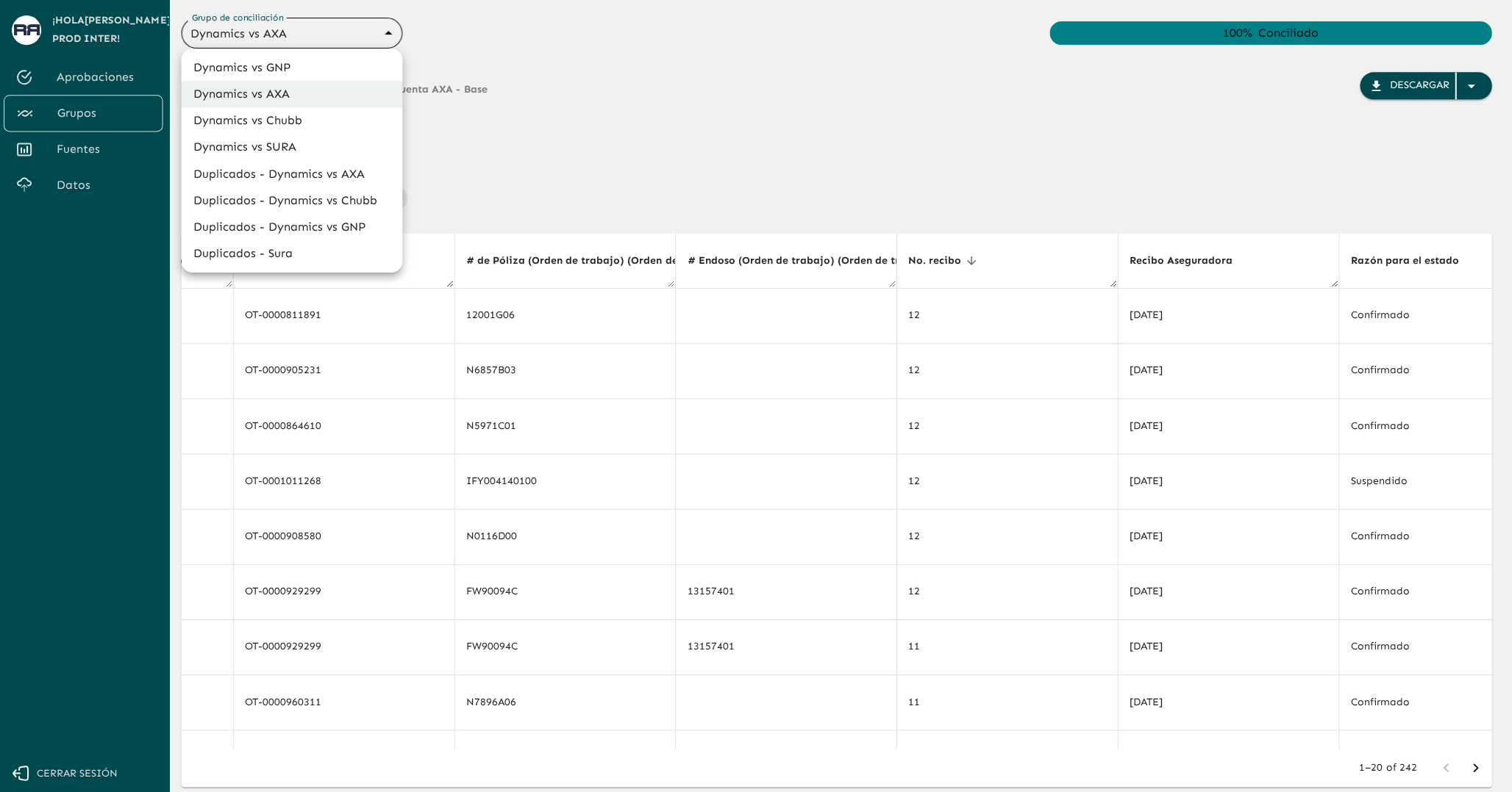
click at [248, 42] on div at bounding box center [756, 396] width 1512 height 792
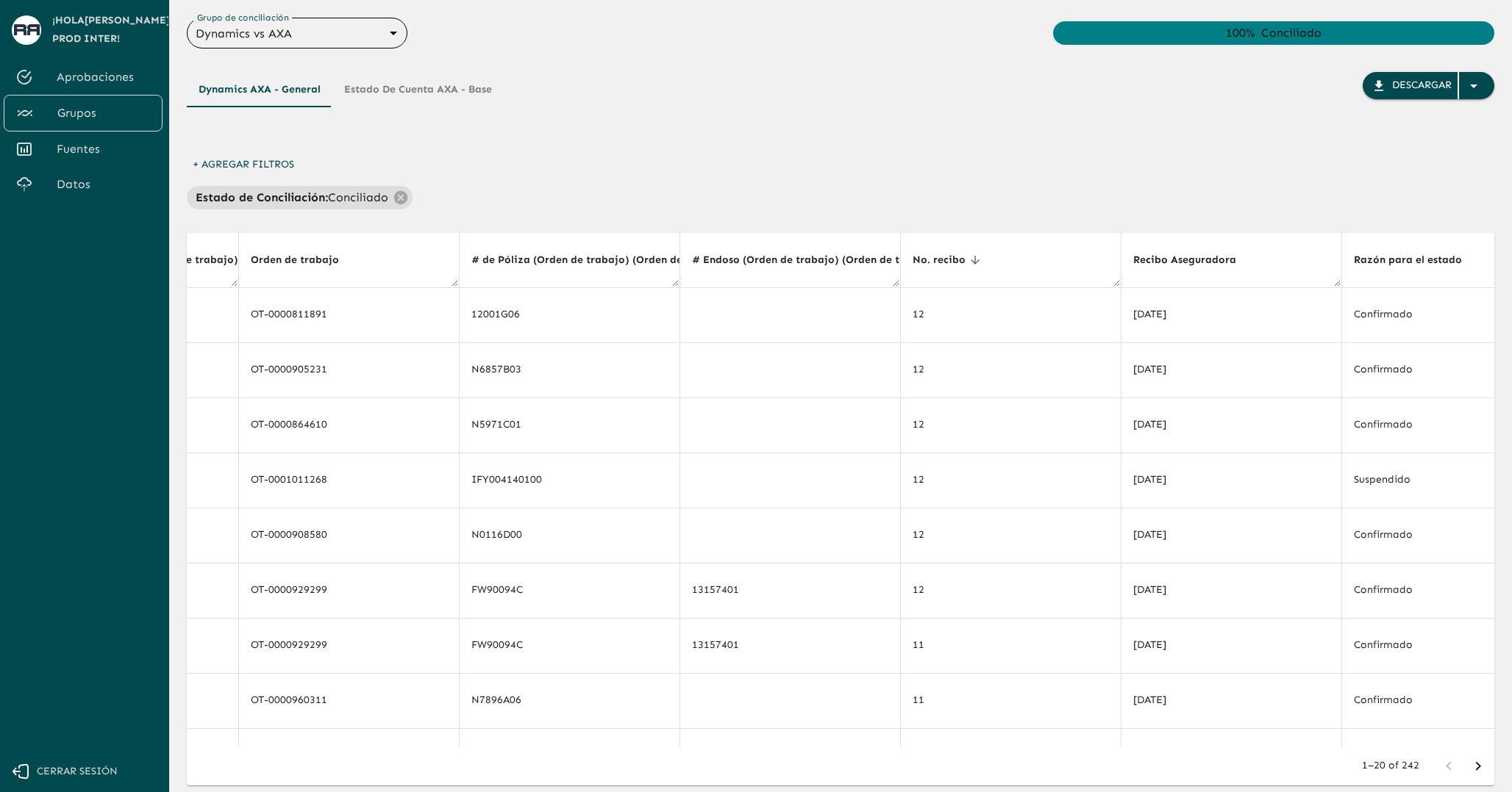
click at [242, 36] on body "Se están procesando los movimientos. Algunas acciones permanecerán deshabilitad…" at bounding box center [756, 396] width 1512 height 792
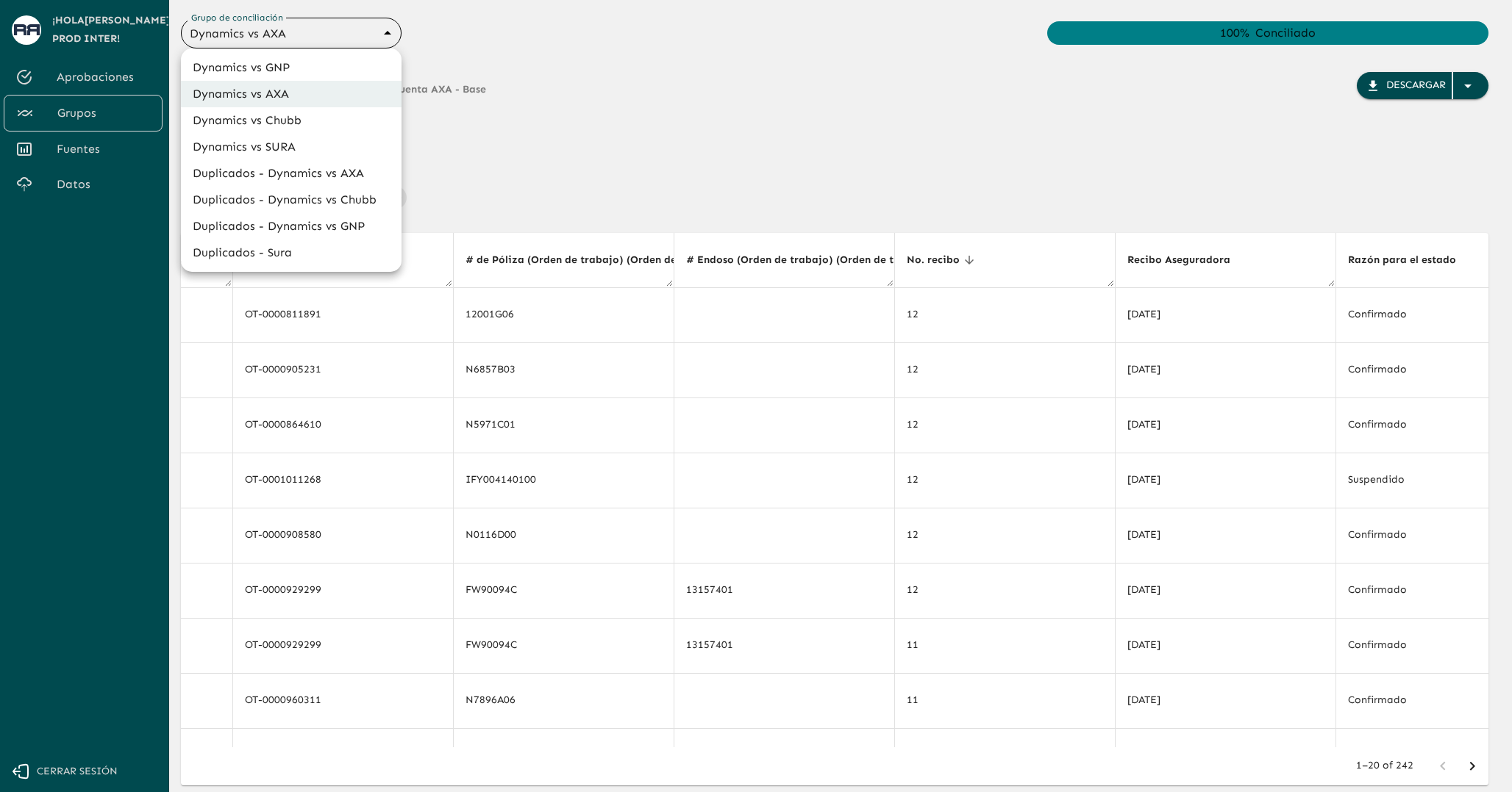
click at [242, 64] on li "Dynamics vs GNP" at bounding box center [291, 68] width 221 height 26
type input "6848843415205559d9cb70b5"
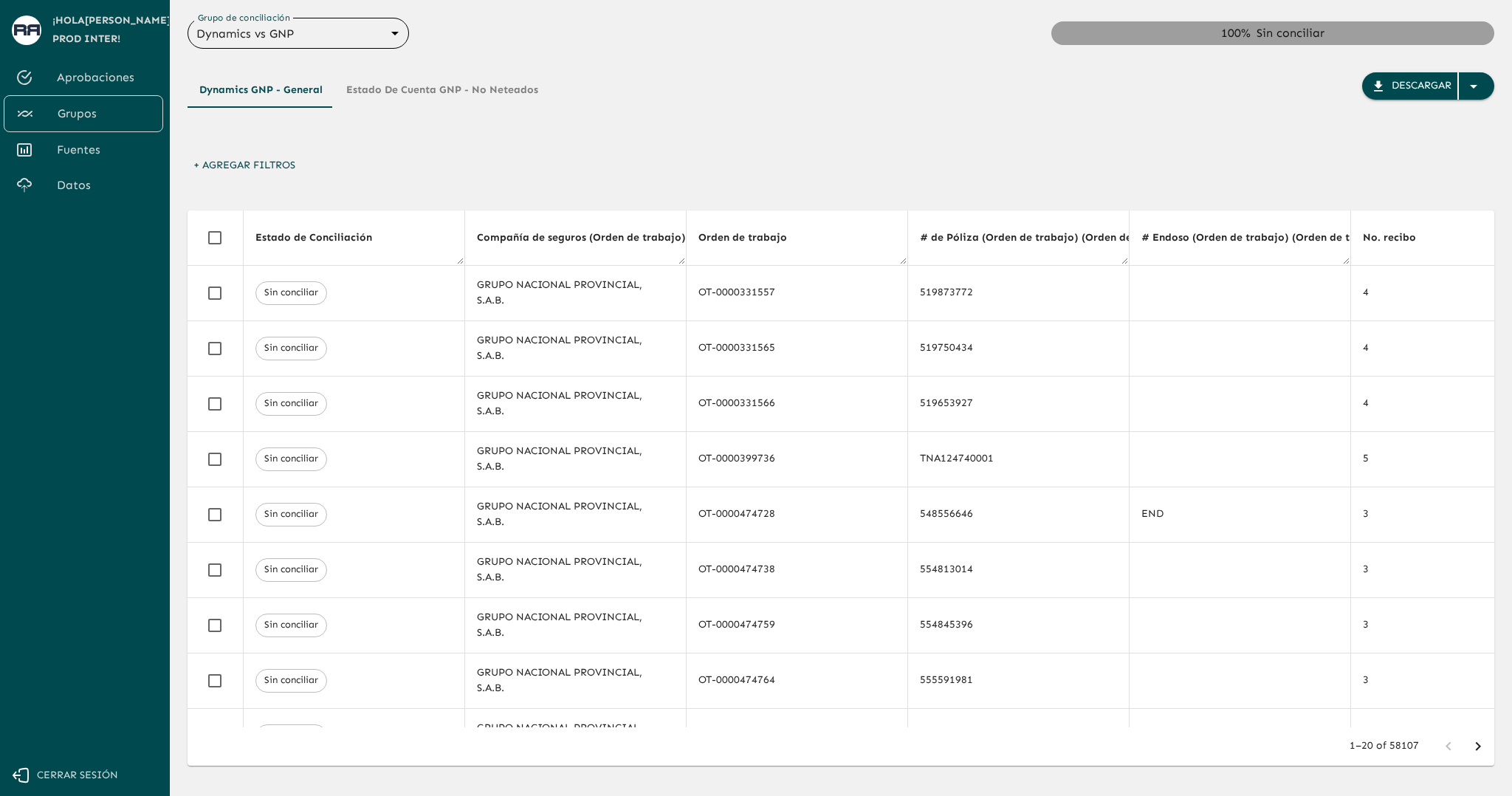
click at [570, 199] on div "Dynamics GNP - General Estado de Cuenta GNP - No Neteados Descargar + Agregar F…" at bounding box center [841, 439] width 1306 height 782
